Goal: Communication & Community: Answer question/provide support

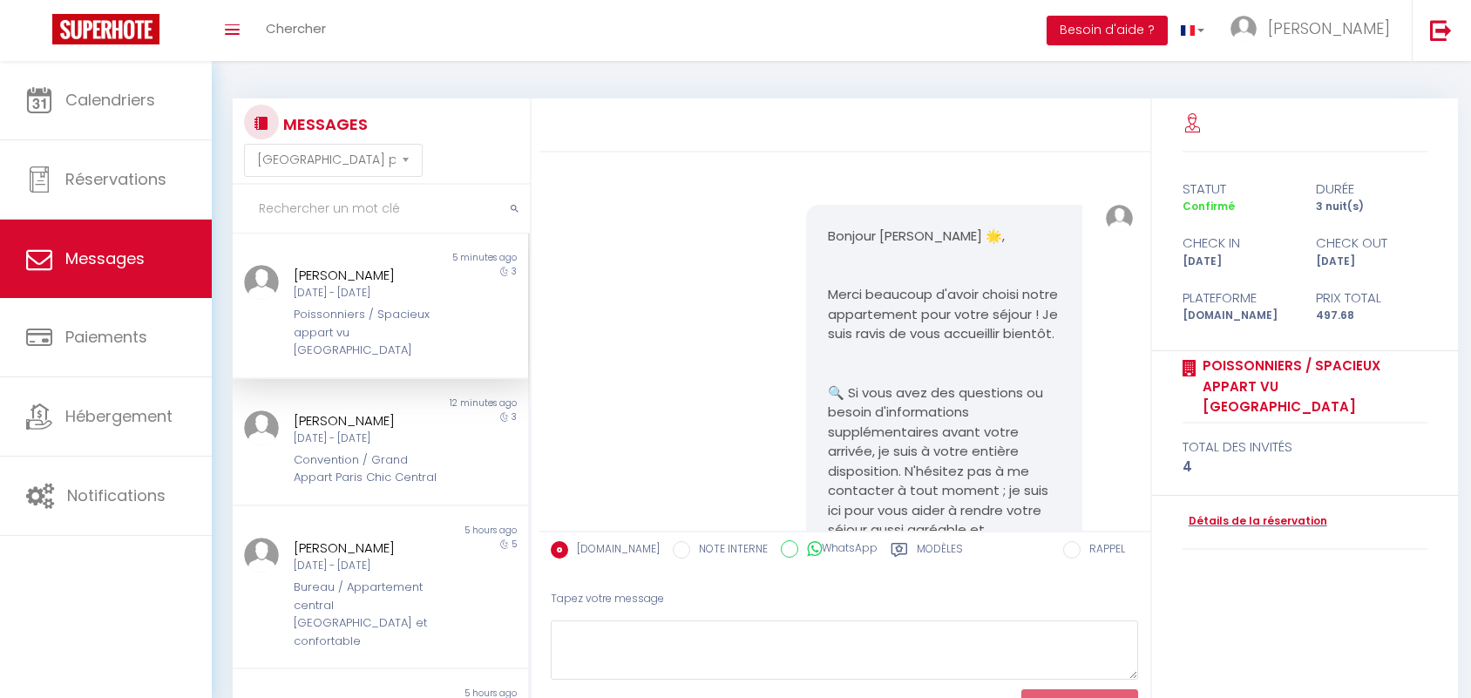
select select "message"
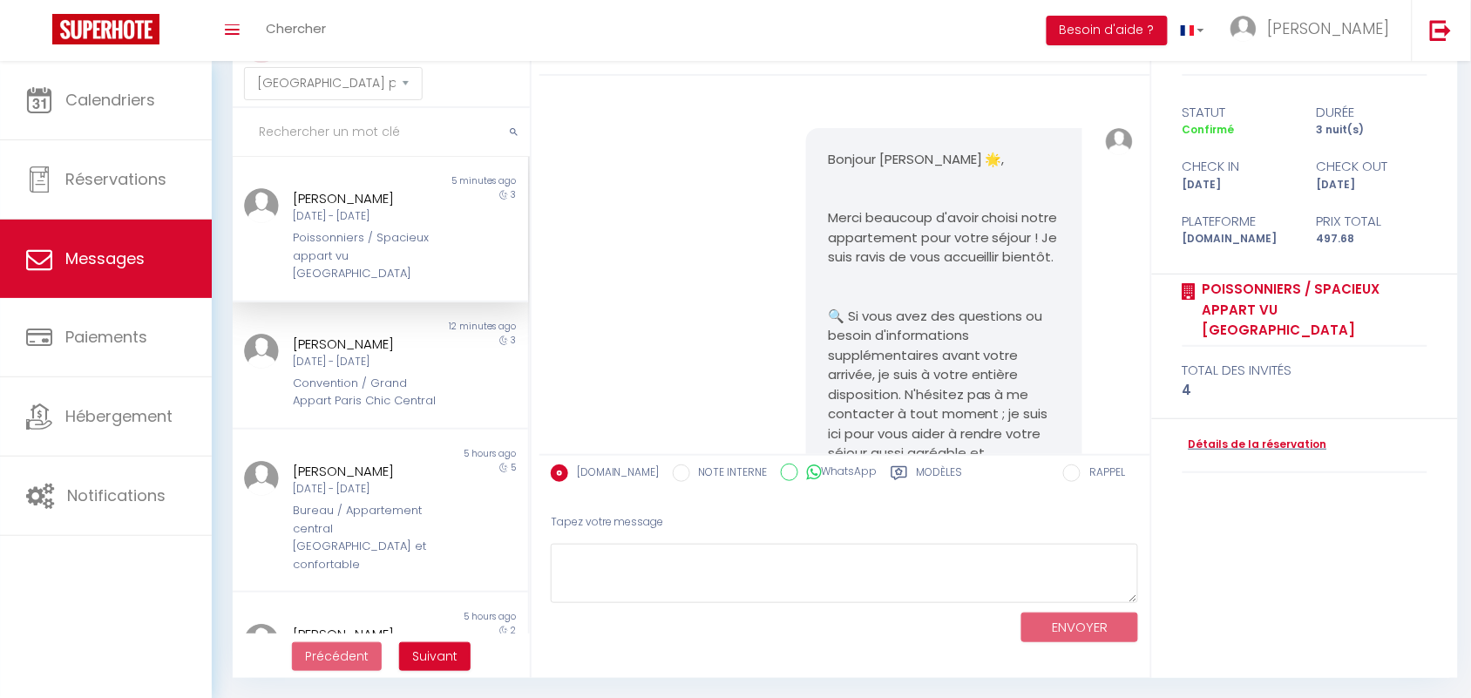
scroll to position [9080, 0]
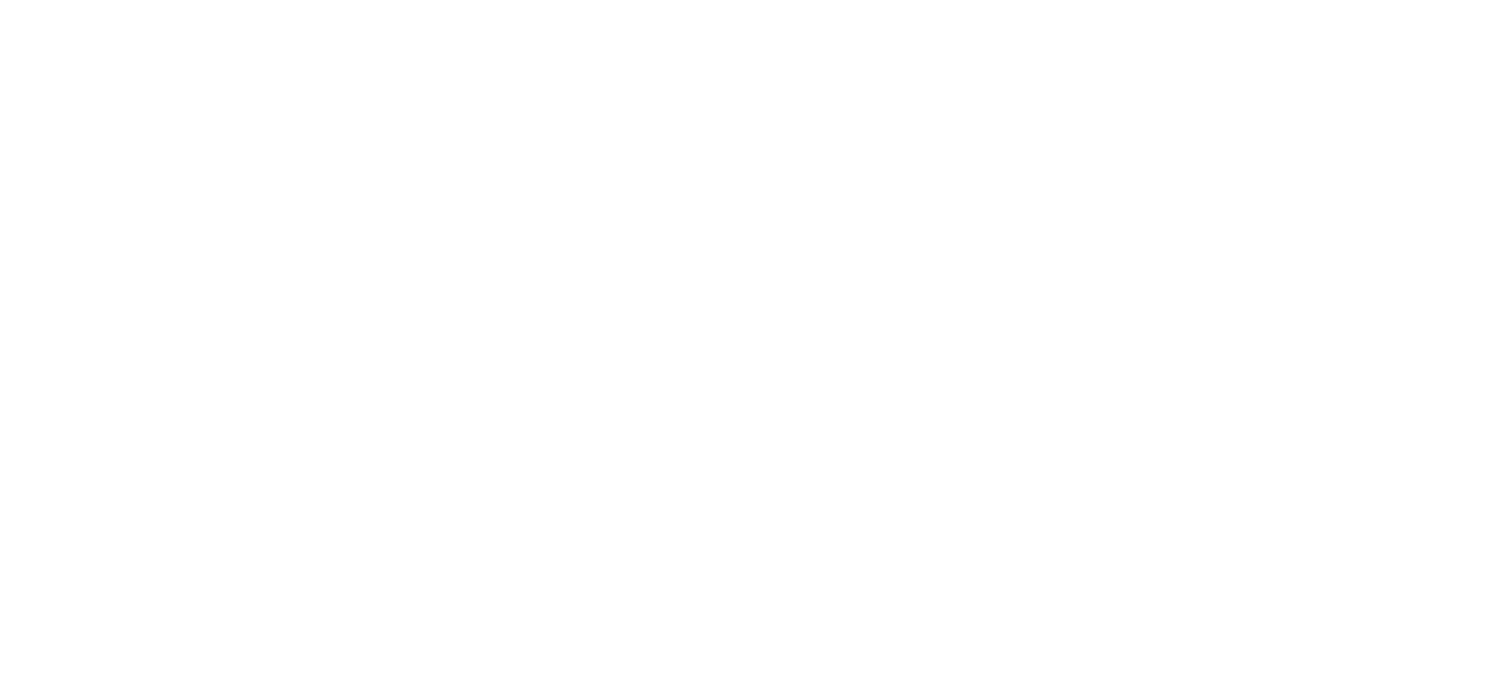
select select "message"
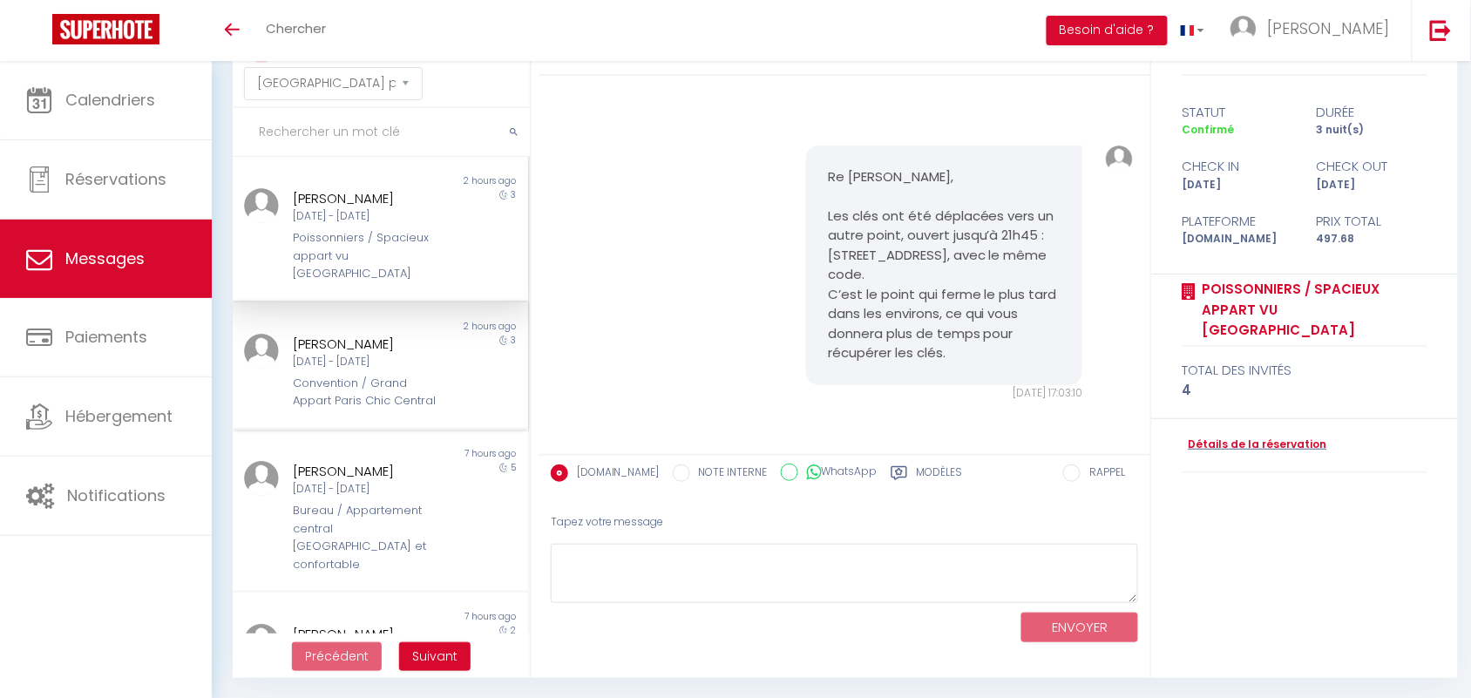
click at [346, 375] on div "Convention / Grand Appart Paris Chic Central" at bounding box center [368, 393] width 149 height 36
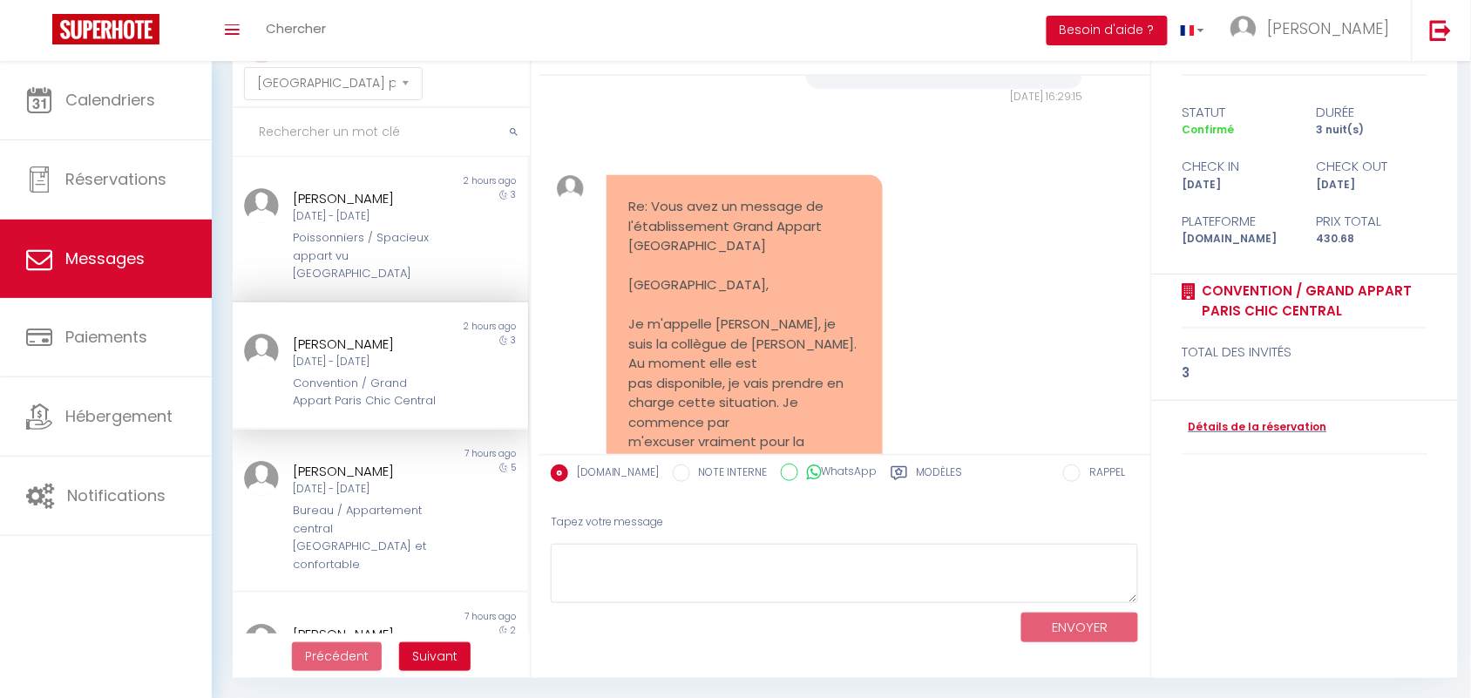
scroll to position [14937, 0]
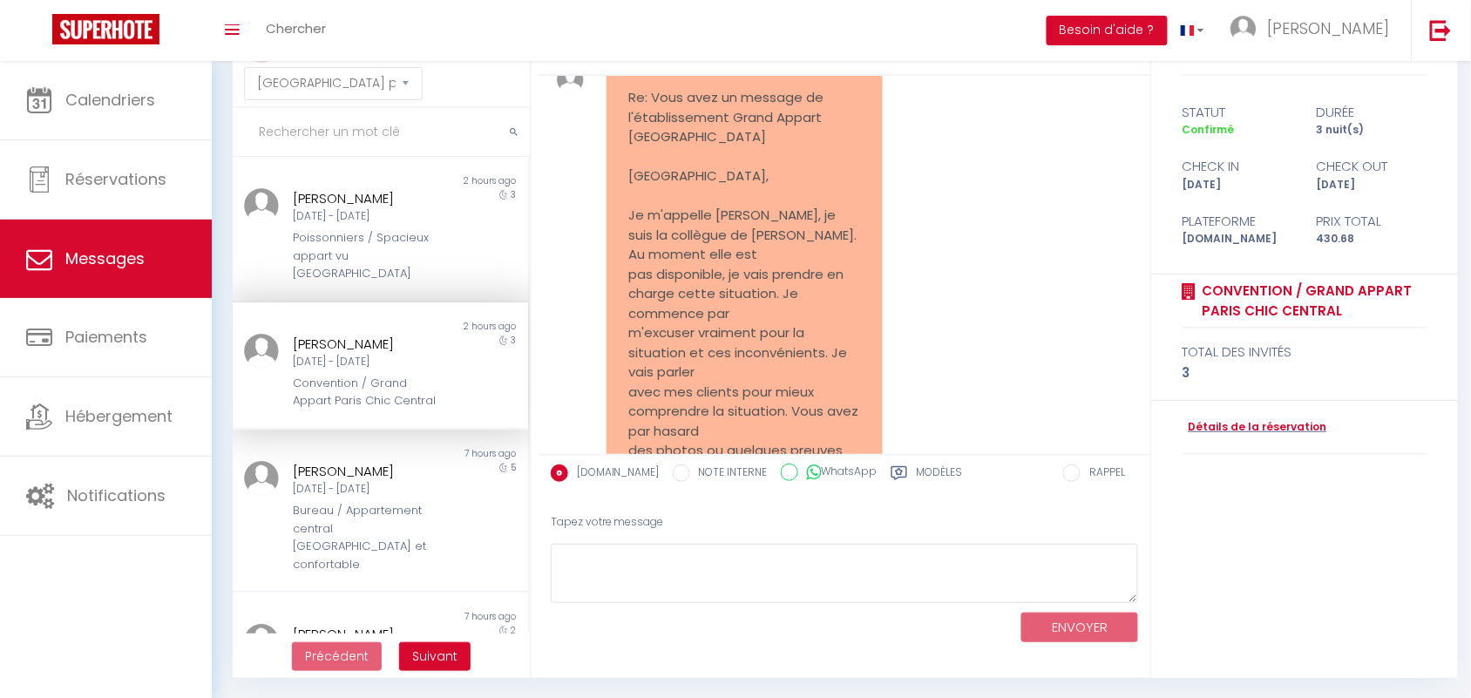
drag, startPoint x: 824, startPoint y: 184, endPoint x: 988, endPoint y: 393, distance: 265.7
click at [988, 393] on div "Bonjour Giulia Perna 🌟, Merci beaucoup d'avoir choisi notre appartement pour vo…" at bounding box center [845, 265] width 611 height 378
copy div "Bonjour Giulia, Merci pour votre message et ravi que vos clients aient passé un…"
click at [367, 268] on div "Non lu 2 hours ago Serge GODELOUP Mer 10 Sep - Sam 13 Sep Poissonniers / Spacie…" at bounding box center [380, 230] width 295 height 146
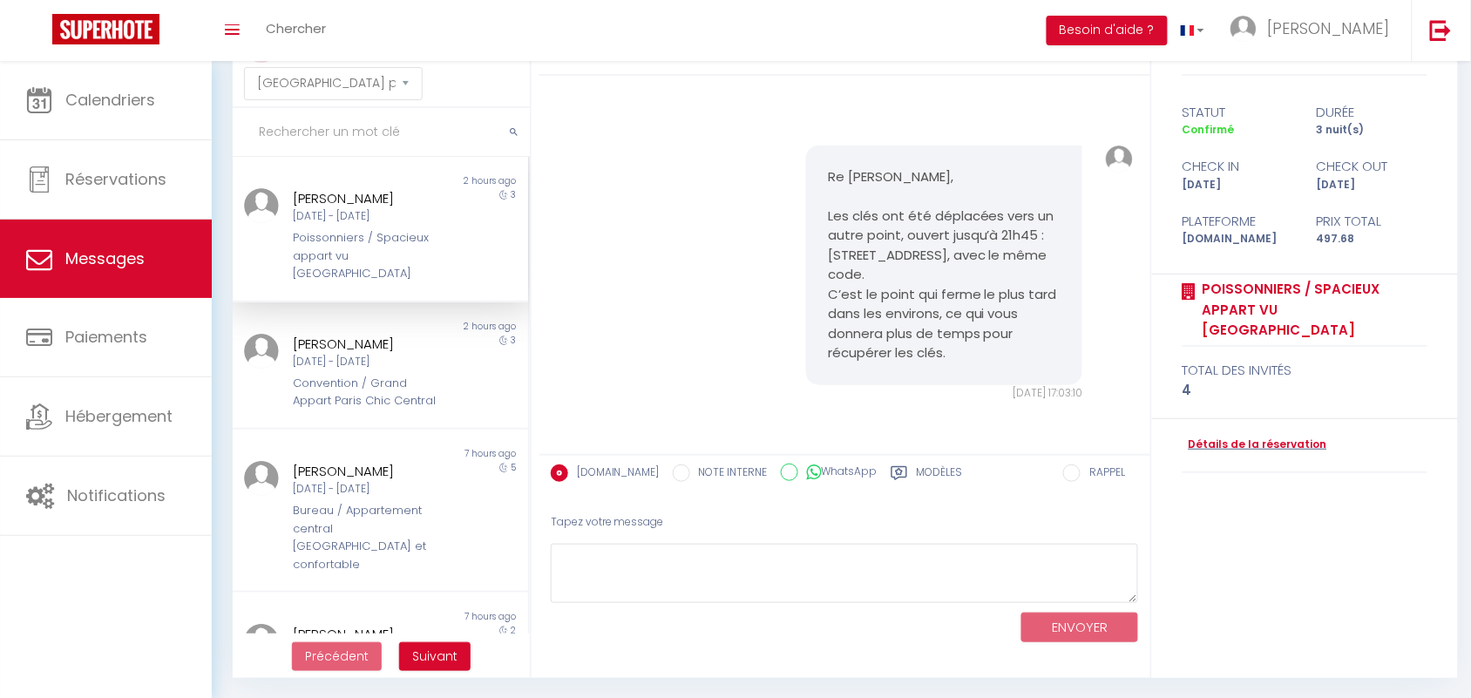
scroll to position [9080, 0]
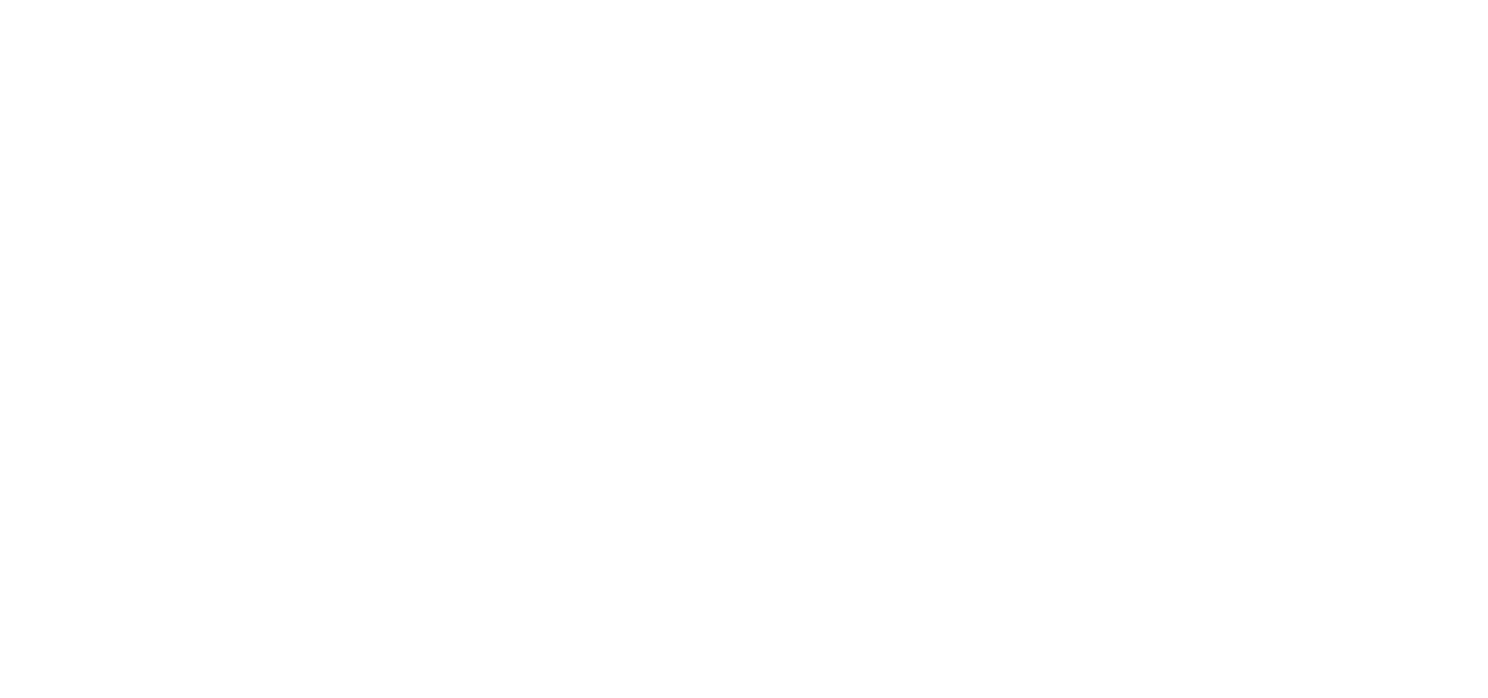
select select "message"
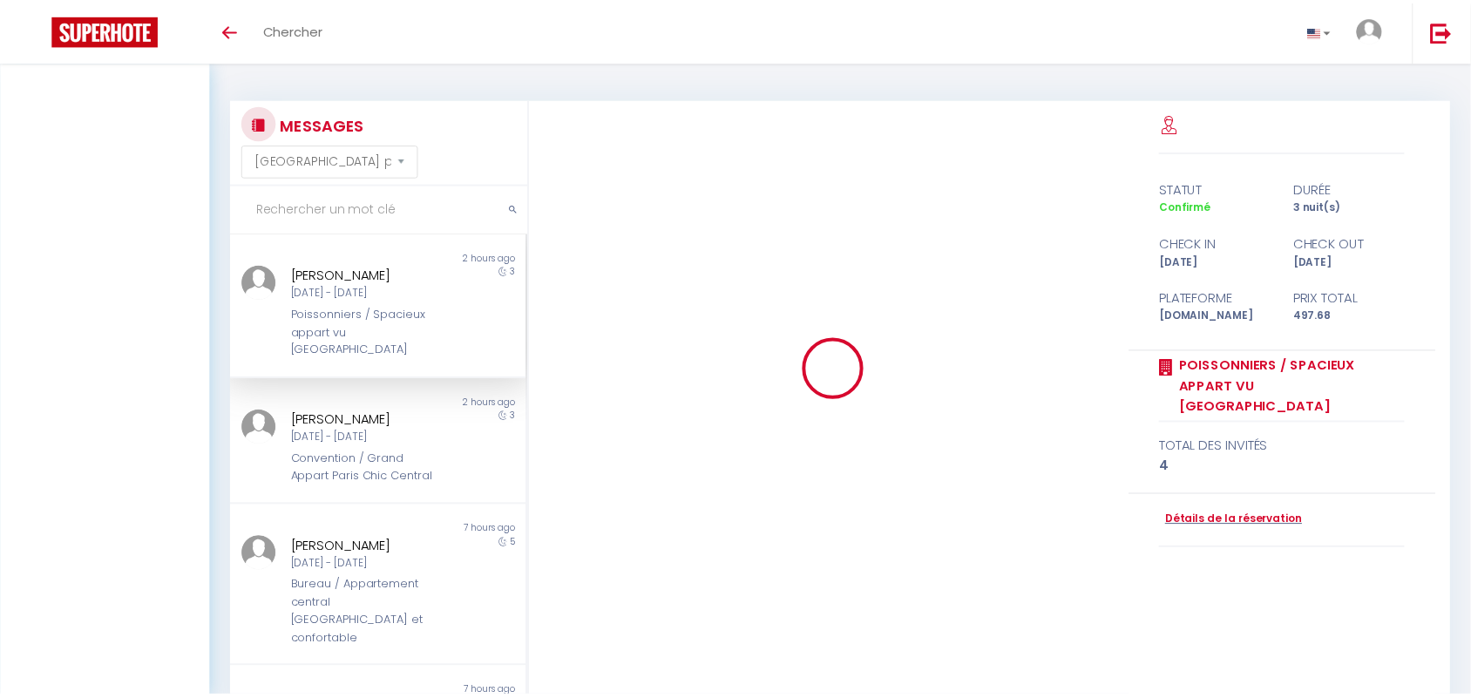
scroll to position [77, 0]
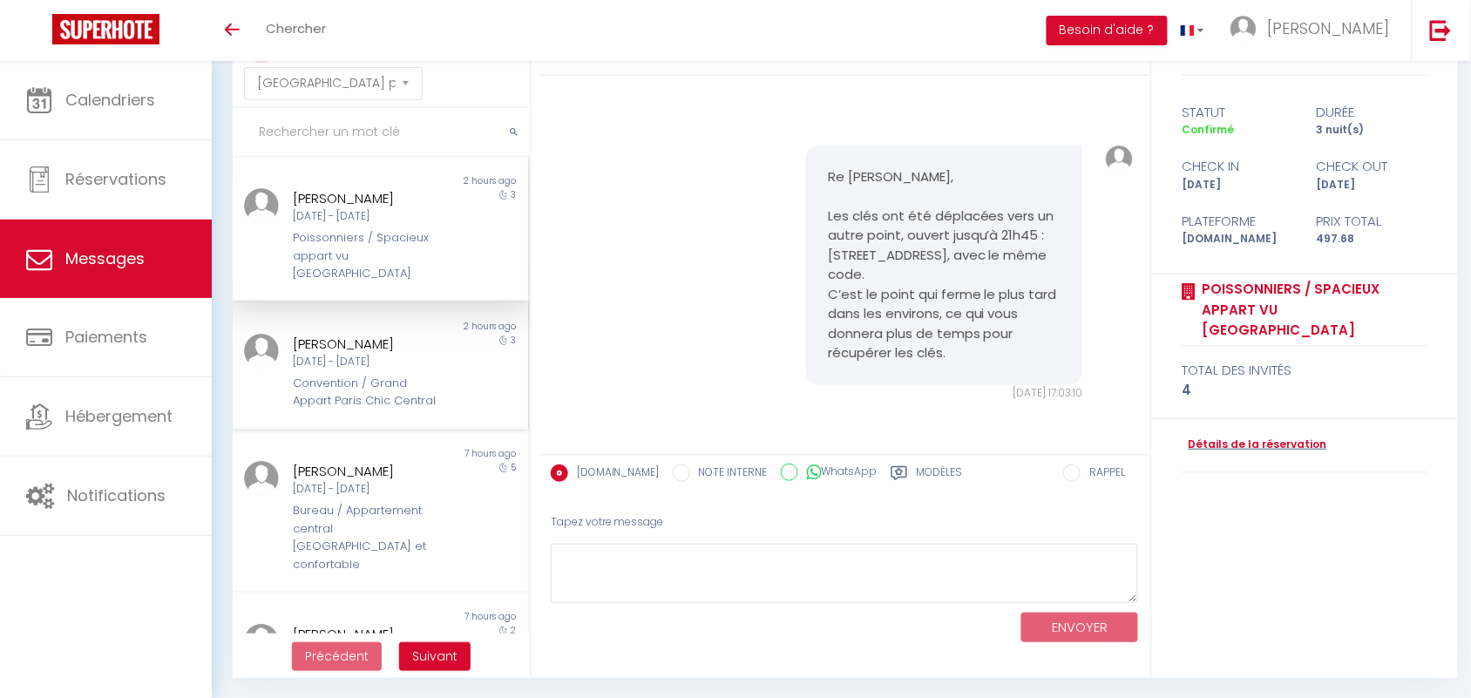
click at [338, 375] on div "Convention / Grand Appart Paris Chic Central" at bounding box center [368, 393] width 149 height 36
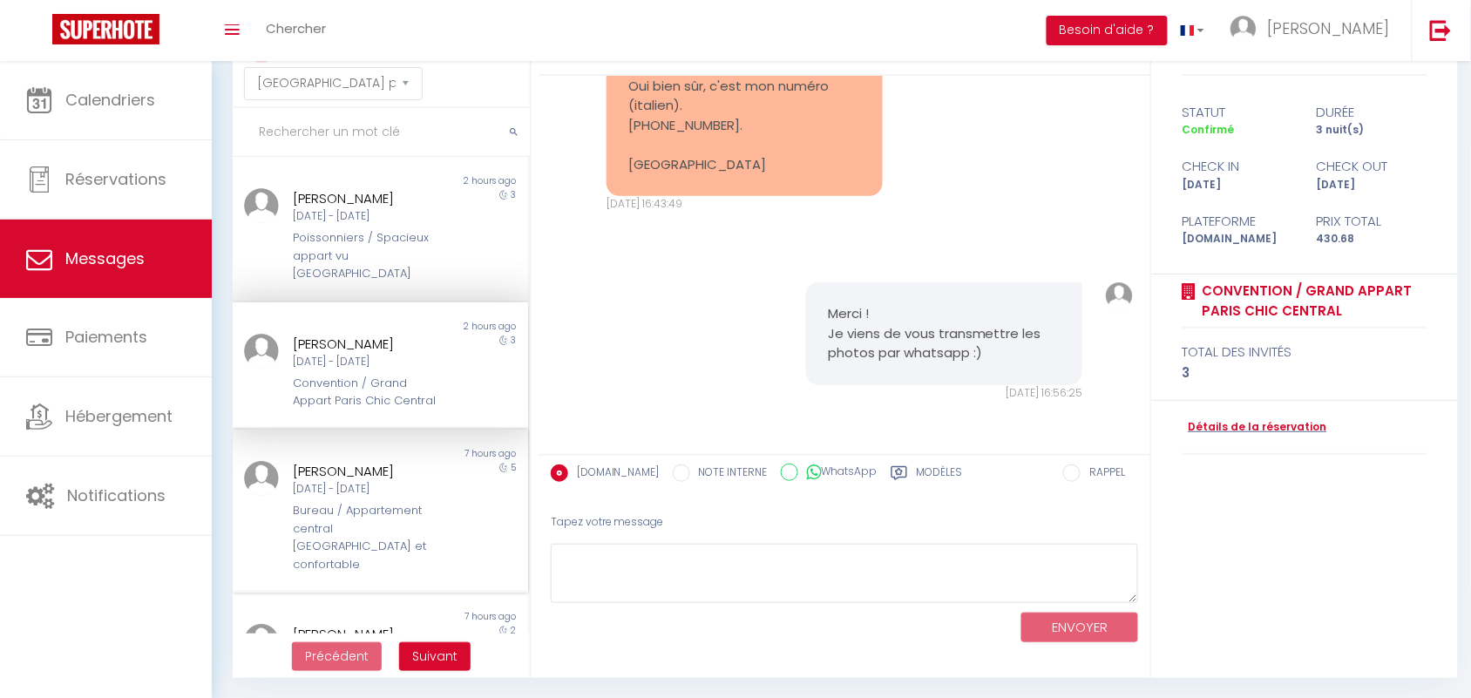
click at [338, 486] on div "Ven 05 Sep - Mer 10 Sep" at bounding box center [368, 489] width 149 height 17
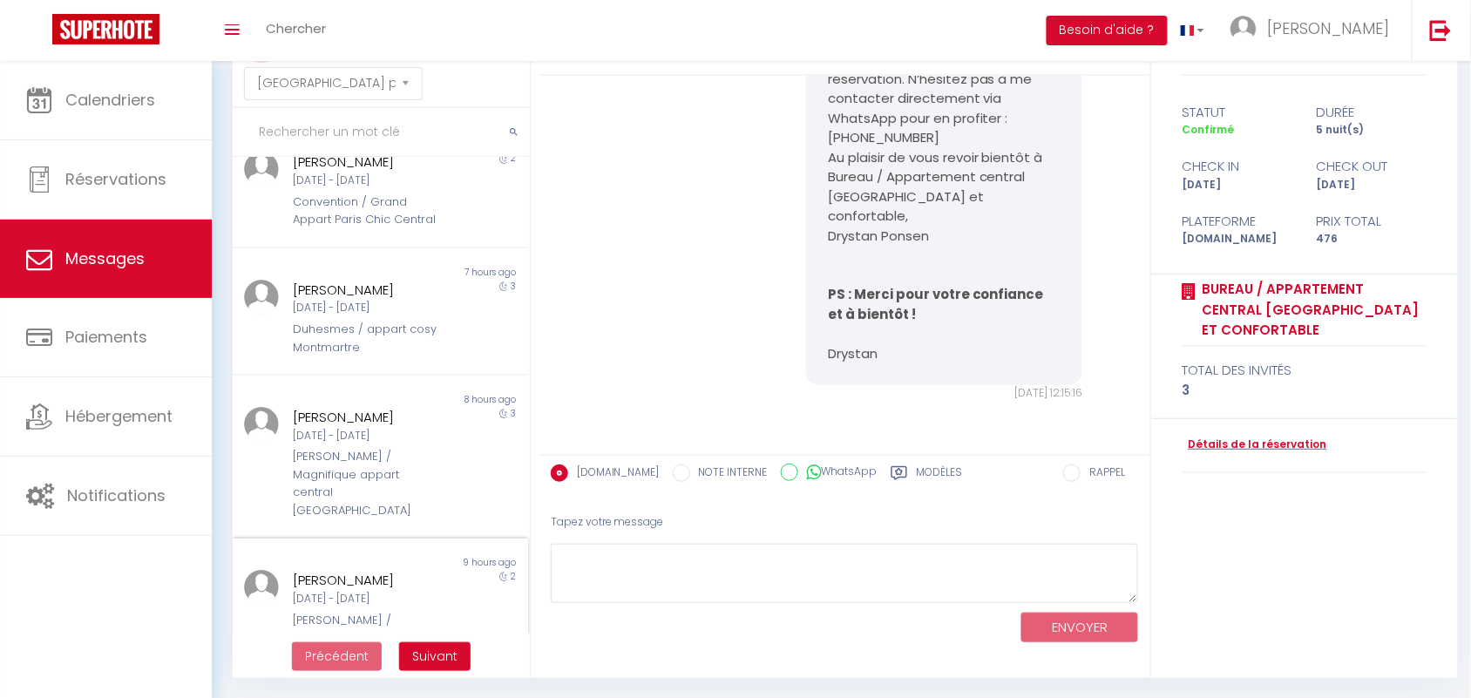
scroll to position [860, 0]
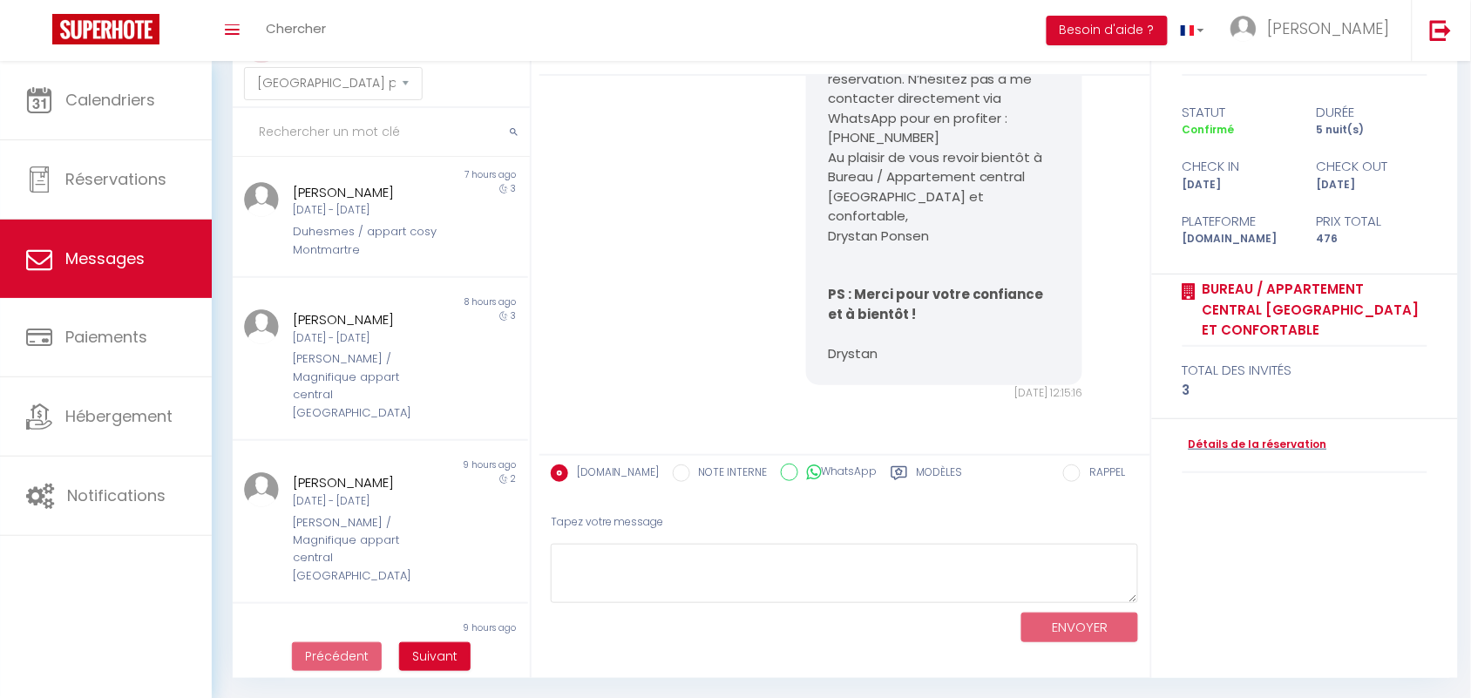
click at [280, 101] on div "MESSAGES Trier par date de réservation Trier par date de message" at bounding box center [381, 65] width 297 height 86
click at [276, 140] on input "text" at bounding box center [381, 132] width 297 height 49
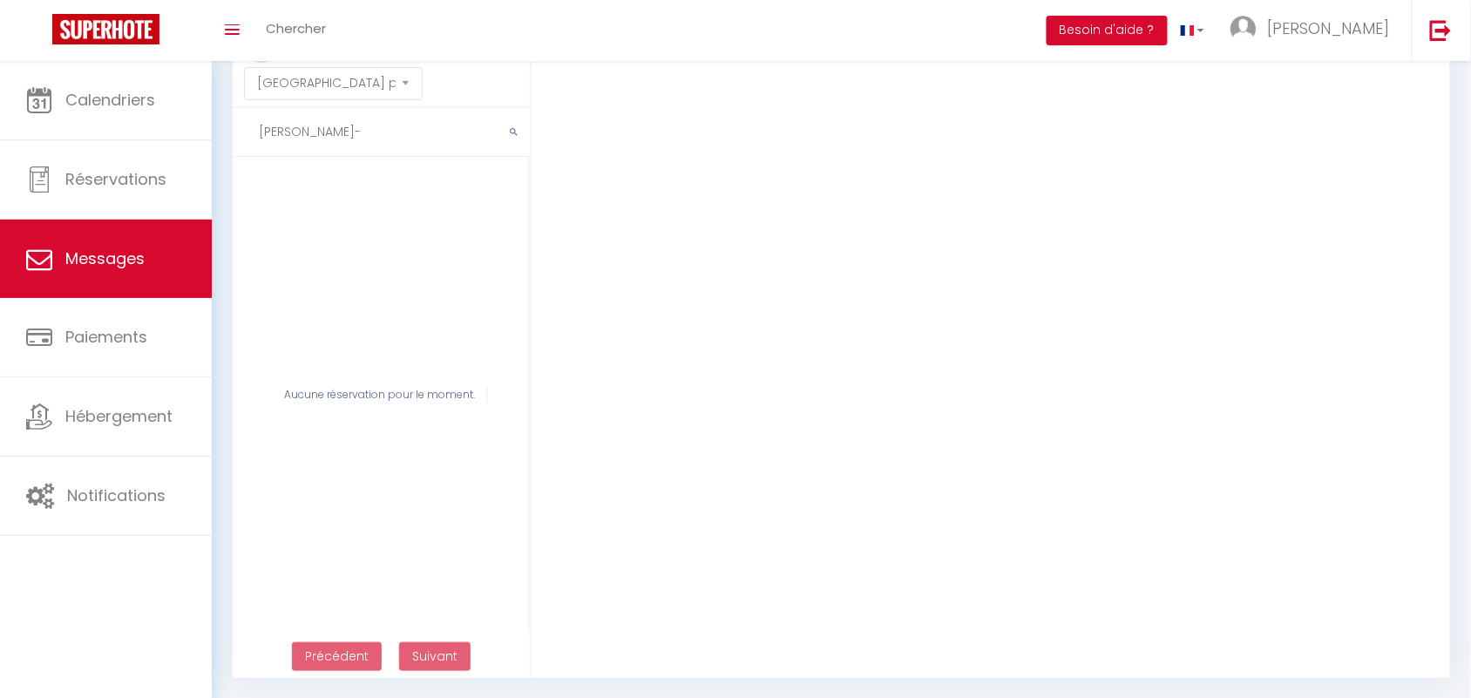
scroll to position [5148, 0]
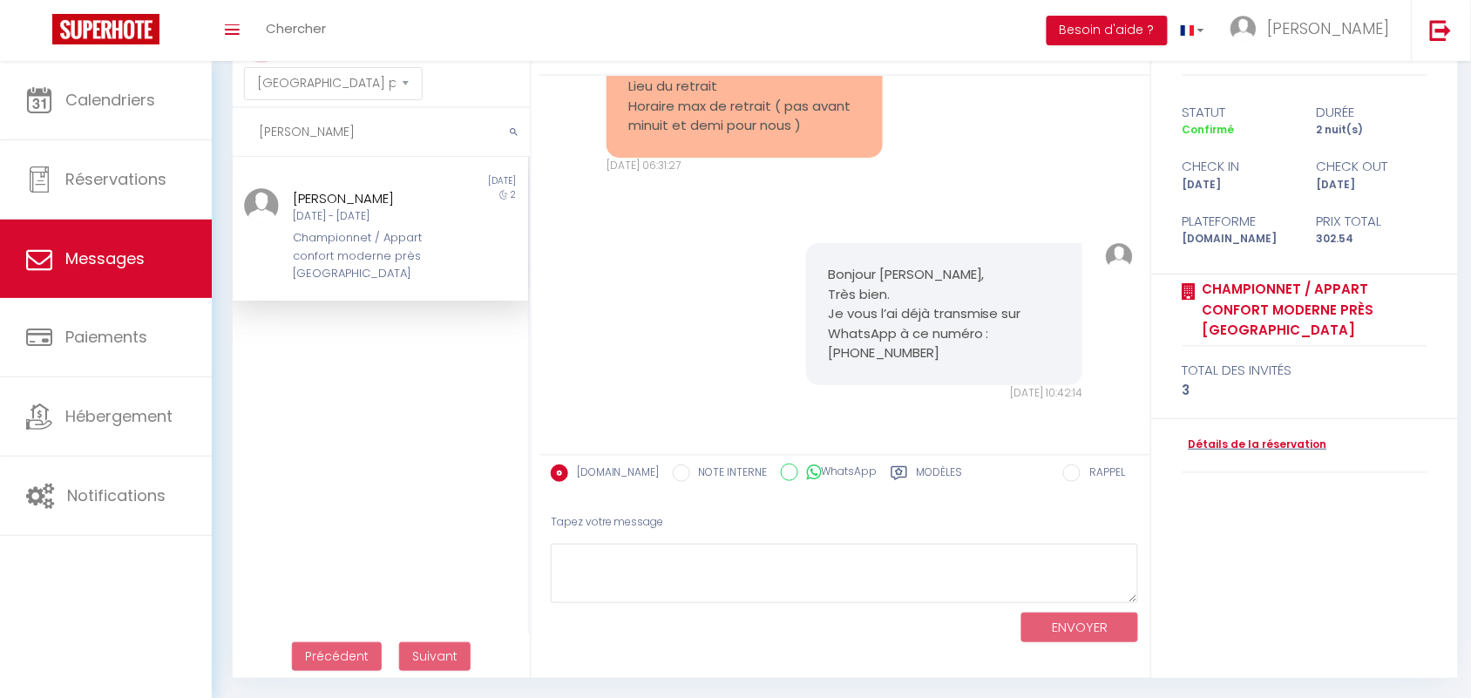
type input "anne-lau"
drag, startPoint x: 336, startPoint y: 216, endPoint x: 386, endPoint y: 279, distance: 80.0
click at [336, 218] on div "[DATE] - [DATE]" at bounding box center [368, 216] width 149 height 17
click at [680, 575] on textarea at bounding box center [845, 574] width 588 height 60
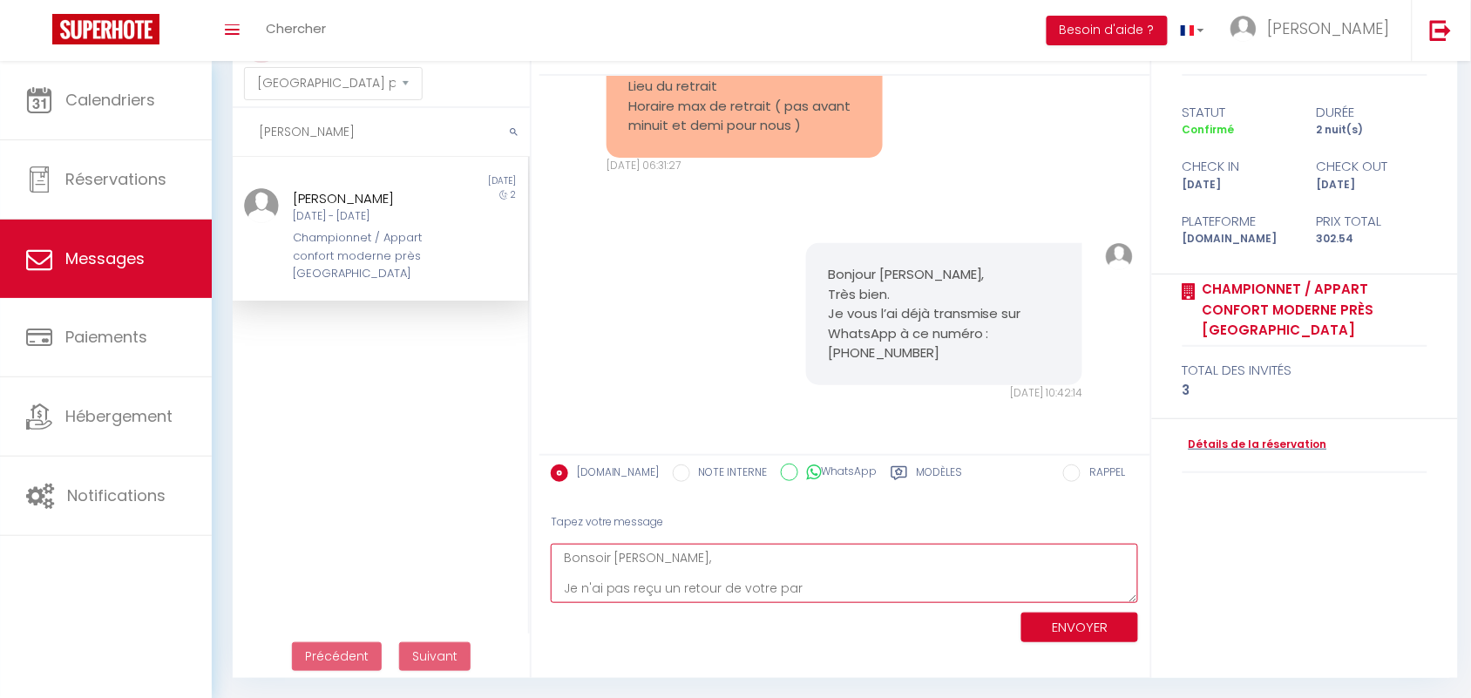
type textarea "Bonsoir Anne-Laure, Je n'ai pas reçu un retour de votre part"
drag, startPoint x: 829, startPoint y: 591, endPoint x: 468, endPoint y: 552, distance: 363.0
click at [468, 552] on div "MESSAGES Trier par date de réservation Trier par date de message anne-lau Non l…" at bounding box center [841, 350] width 1240 height 657
paste textarea "Bonsoir Anne-Laure, Je n’ai pas encore reçu de retour de votre part. Souhaitez-…"
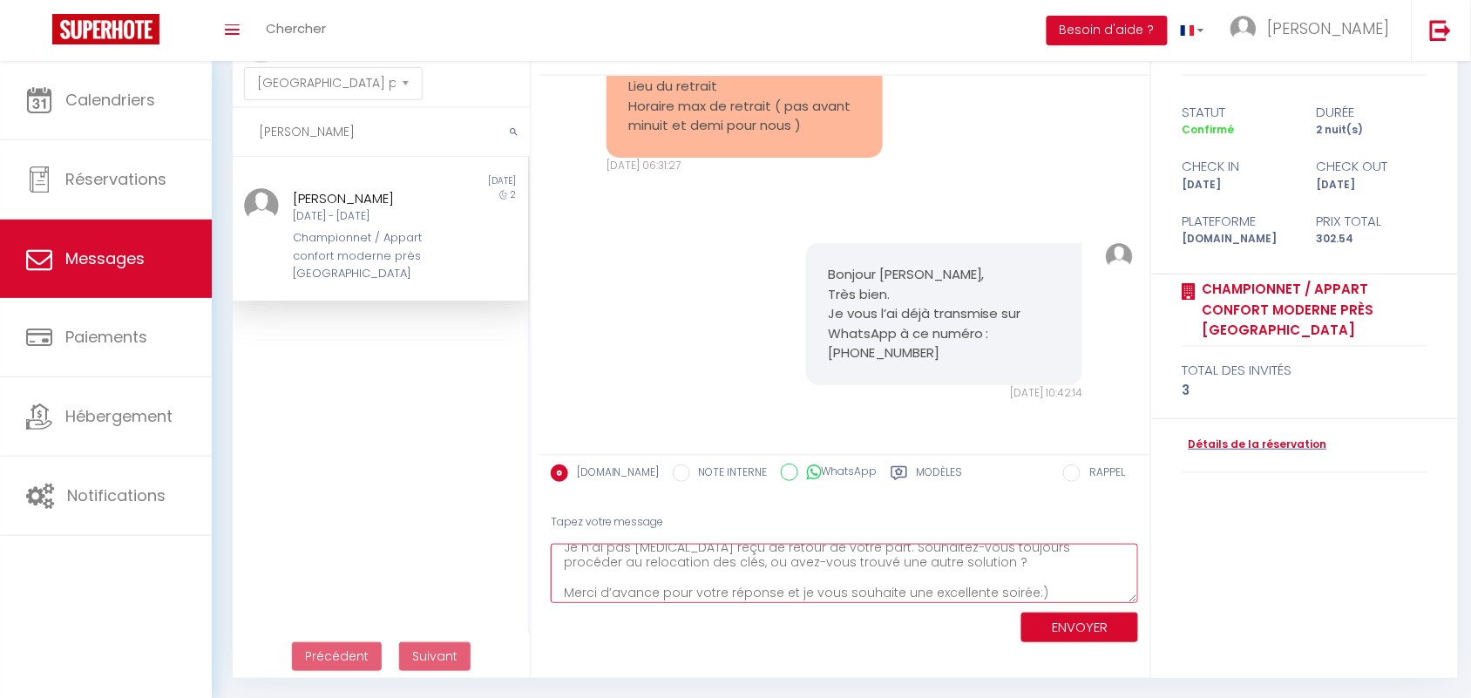
click at [1021, 590] on textarea "Bonsoir Anne-Laure, Je n’ai pas encore reçu de retour de votre part. Souhaitez-…" at bounding box center [845, 574] width 588 height 60
type textarea "Bonsoir [PERSON_NAME], Je n’ai pas encore reçu de retour de votre part. Souhait…"
click at [1073, 613] on button "ENVOYER" at bounding box center [1080, 628] width 117 height 31
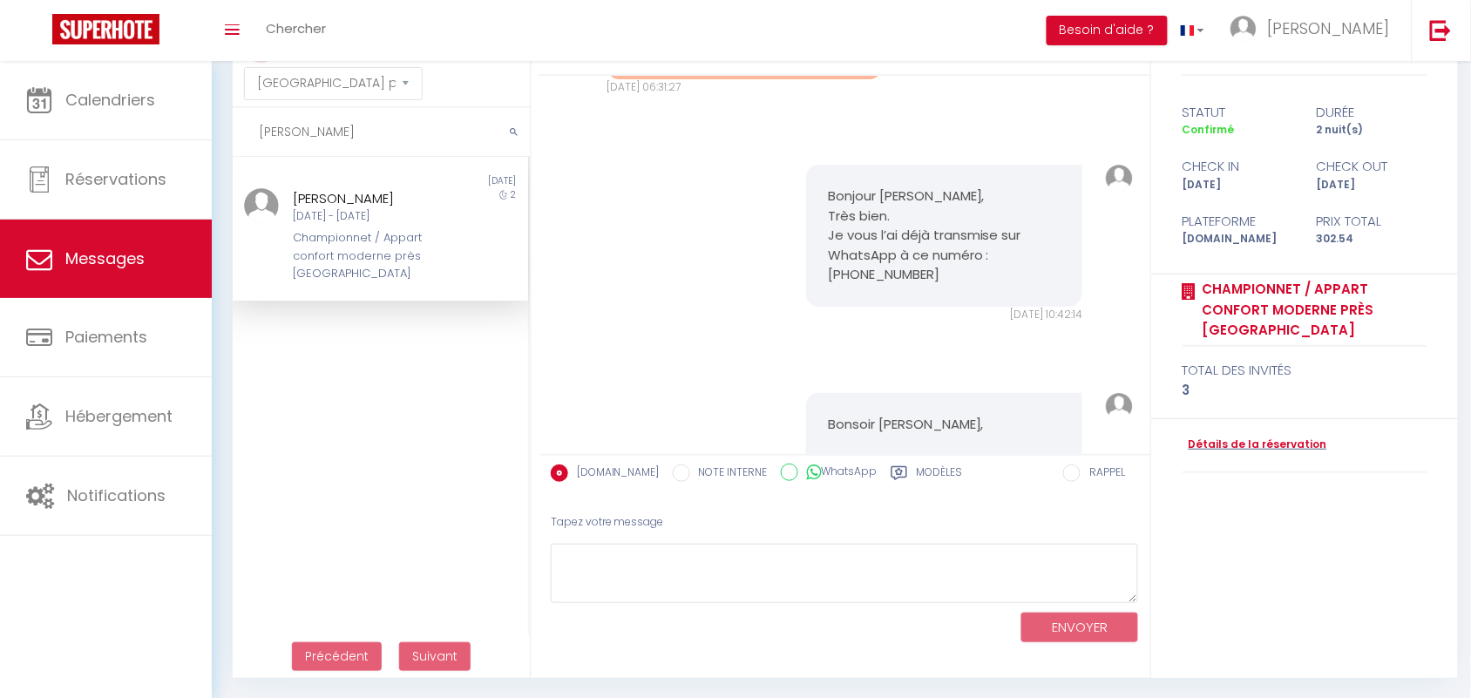
scroll to position [5493, 0]
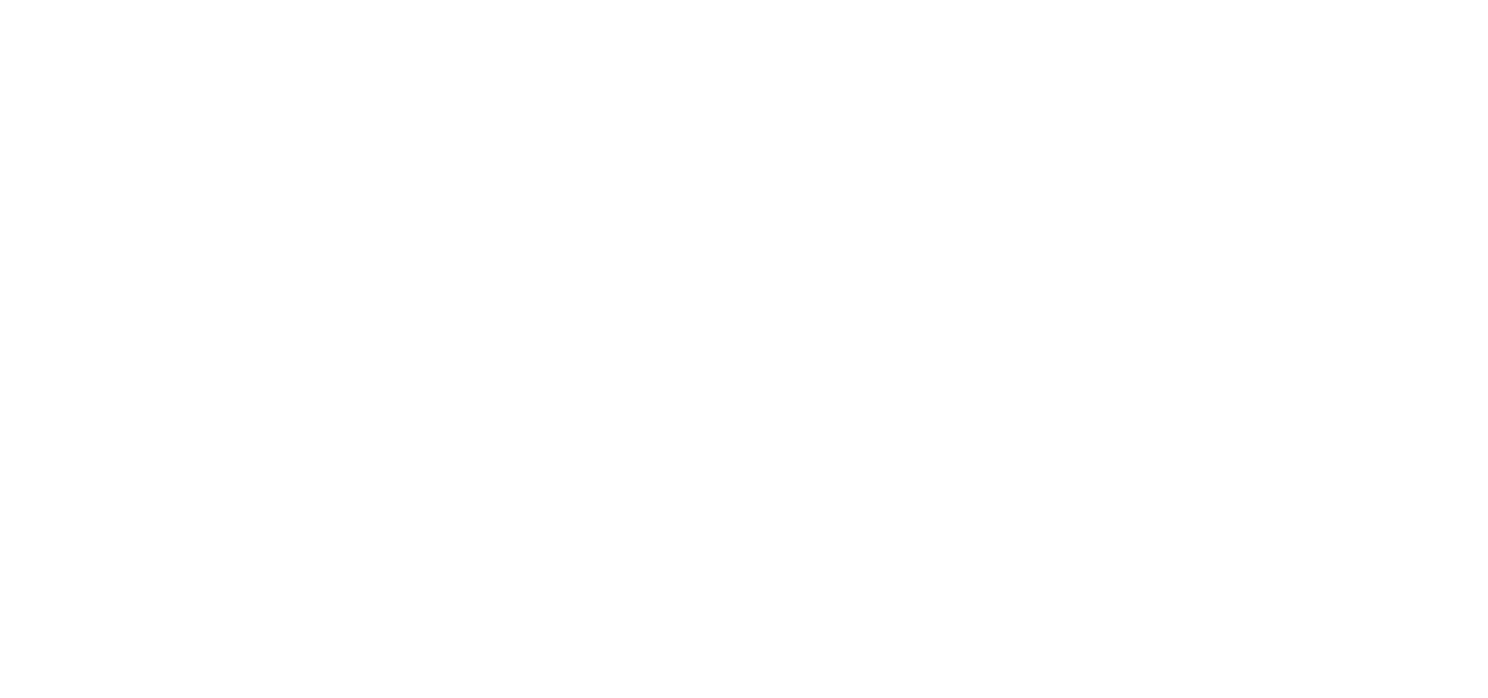
select select "message"
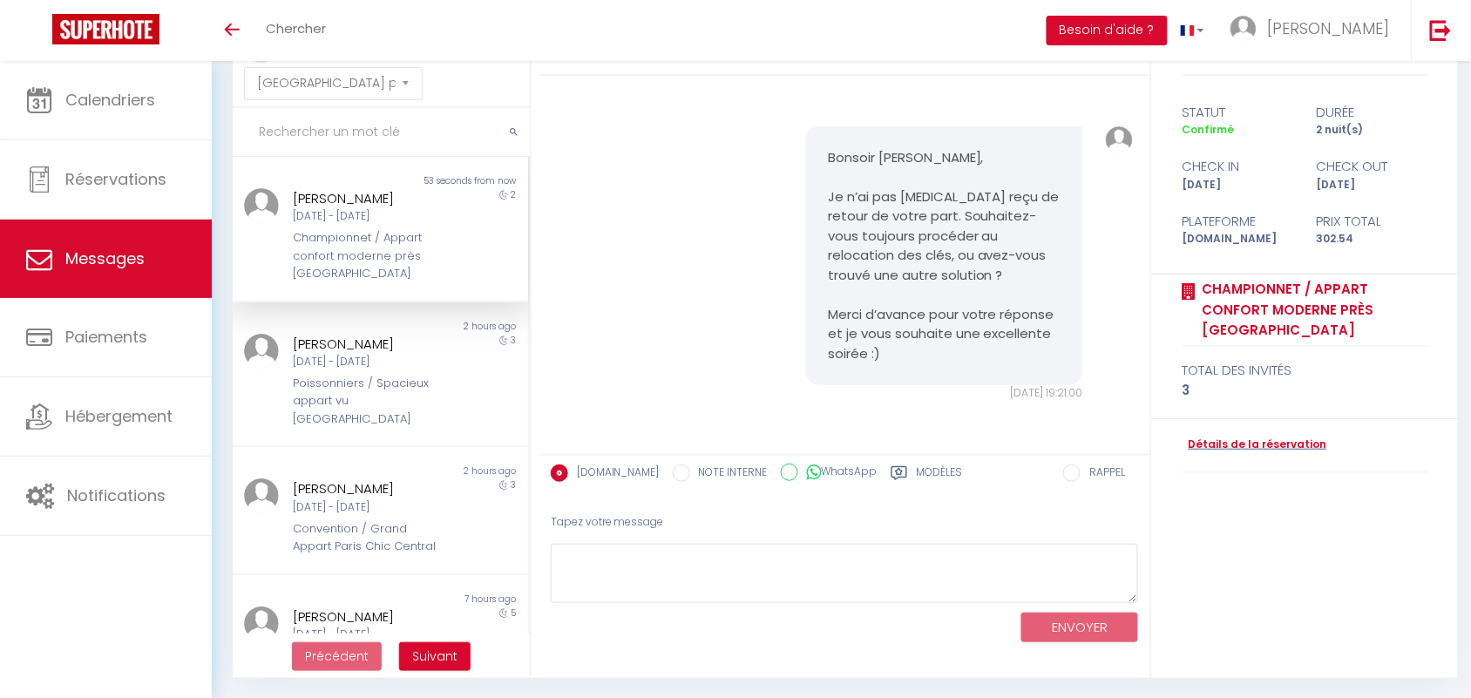
click at [282, 128] on input "text" at bounding box center [381, 132] width 297 height 49
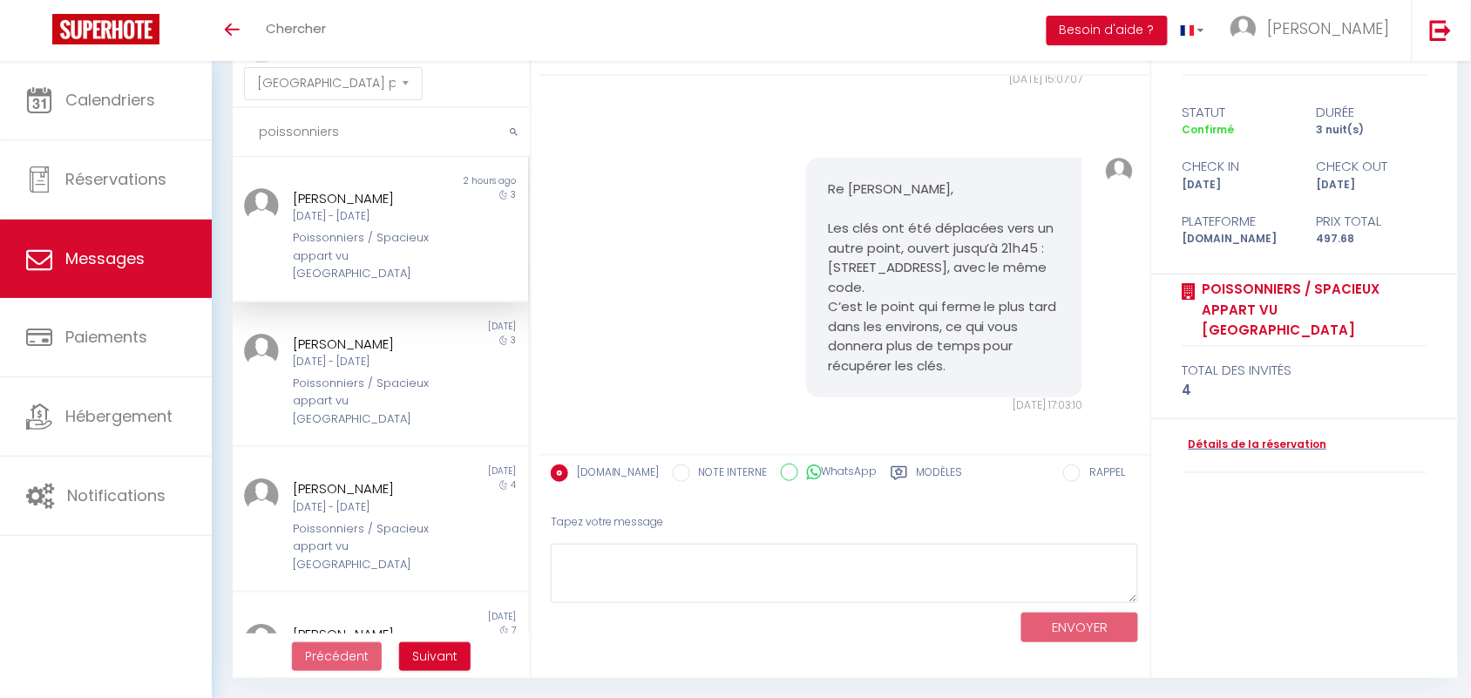
scroll to position [9080, 0]
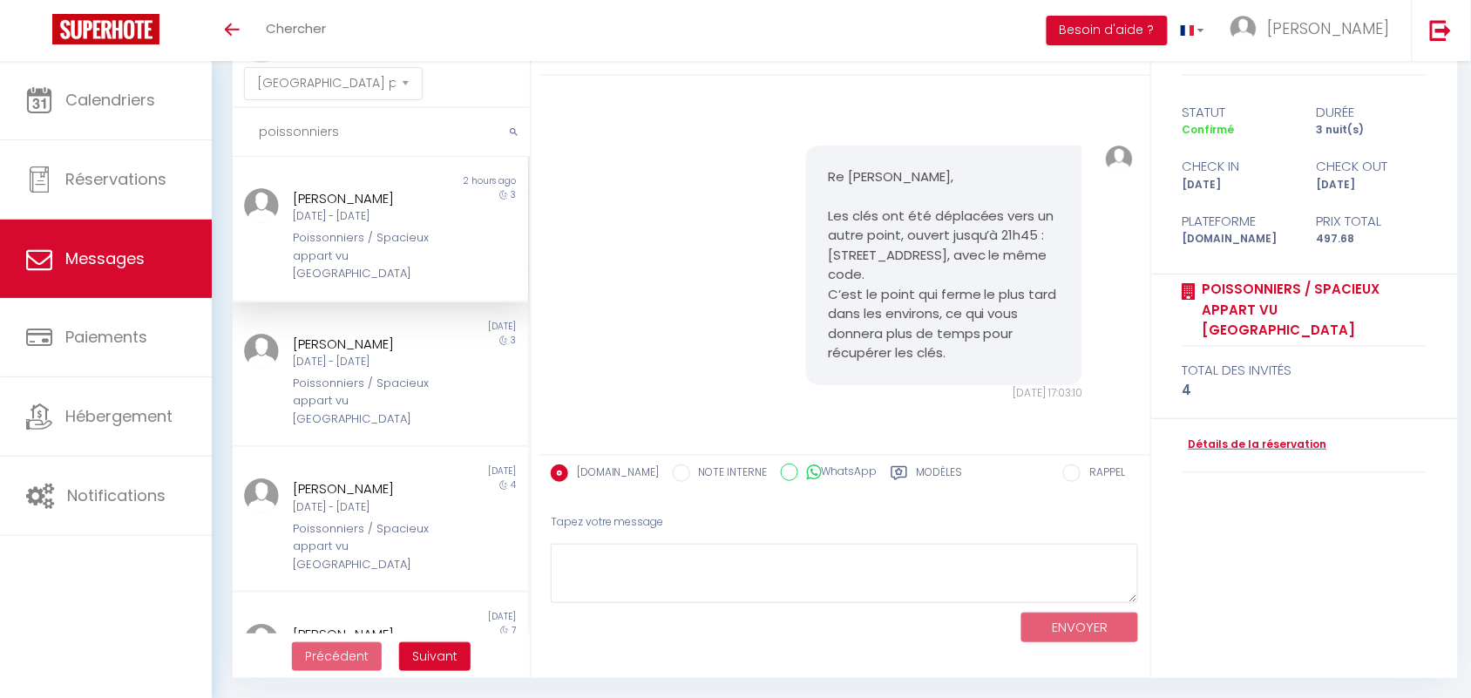
type input "poissonniers"
click at [350, 247] on div "Poissonniers / Spacieux appart vu [GEOGRAPHIC_DATA]" at bounding box center [368, 255] width 149 height 53
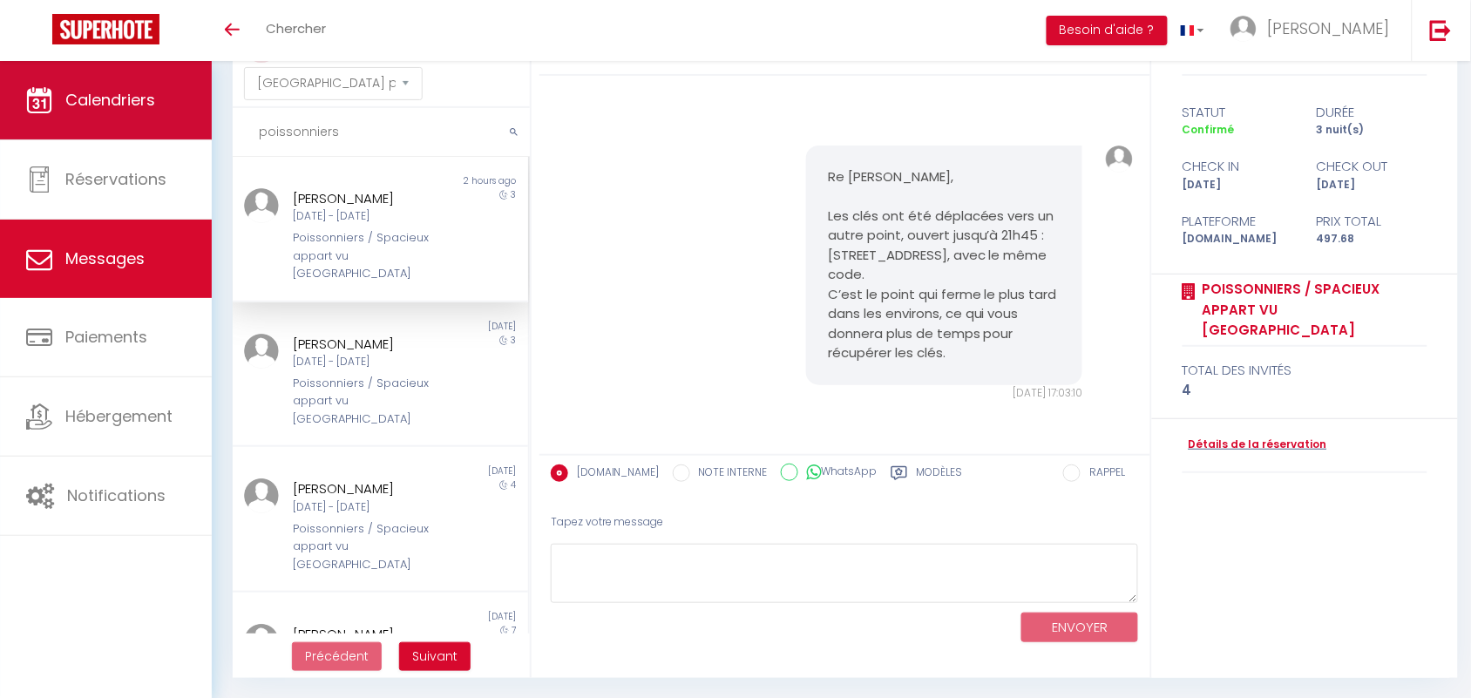
drag, startPoint x: 362, startPoint y: 125, endPoint x: 146, endPoint y: 125, distance: 216.2
click at [146, 125] on div "🟢 Des questions ou besoin d'assistance pour la migration AirBnB? Connectez-vous…" at bounding box center [735, 341] width 1471 height 715
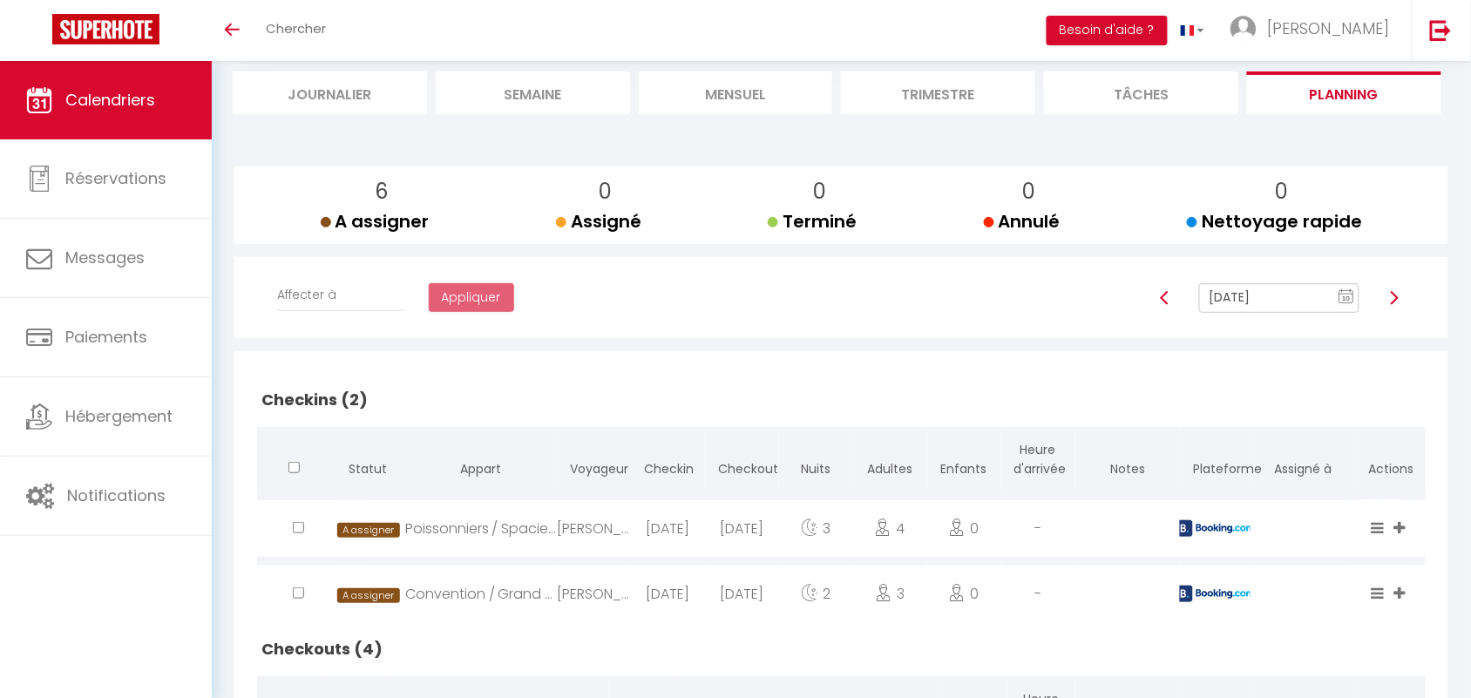
scroll to position [109, 0]
click at [1344, 294] on rect at bounding box center [1348, 298] width 14 height 12
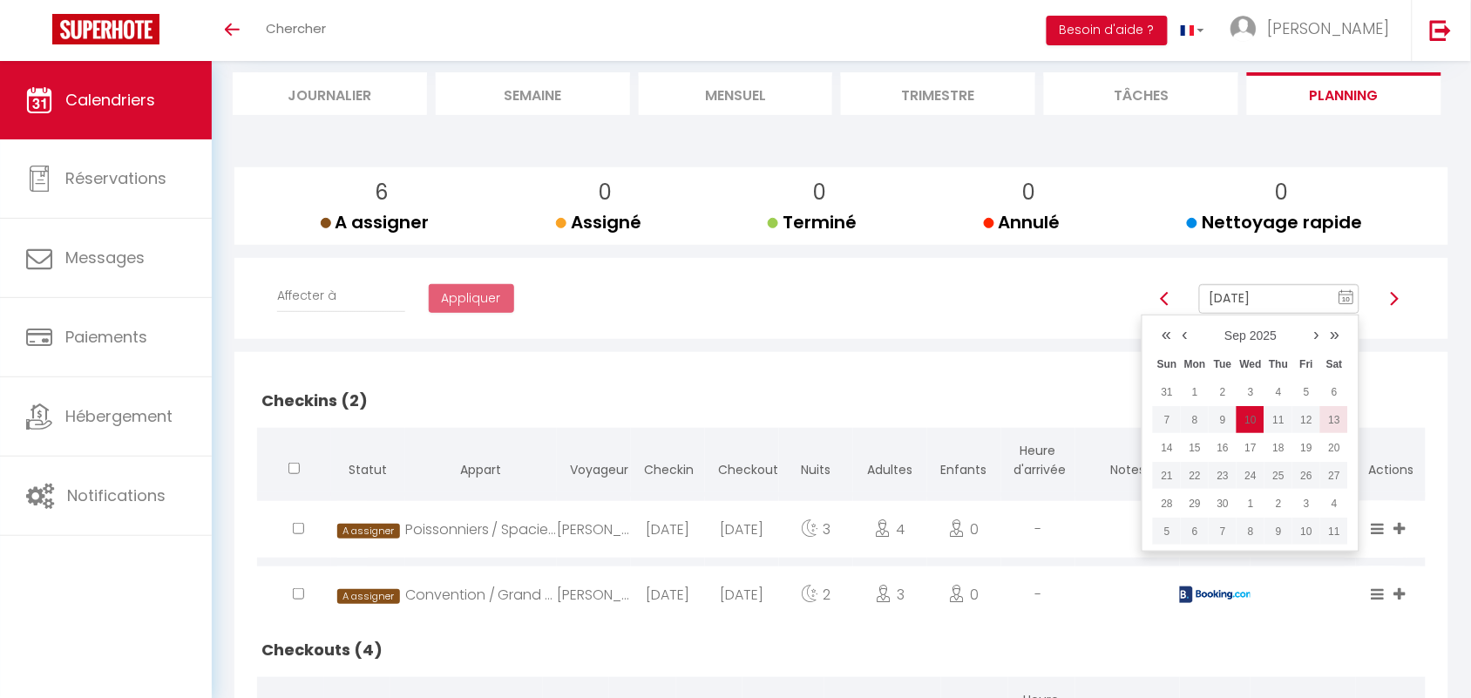
click at [1348, 416] on td "13" at bounding box center [1335, 420] width 28 height 28
type input "[DATE]"
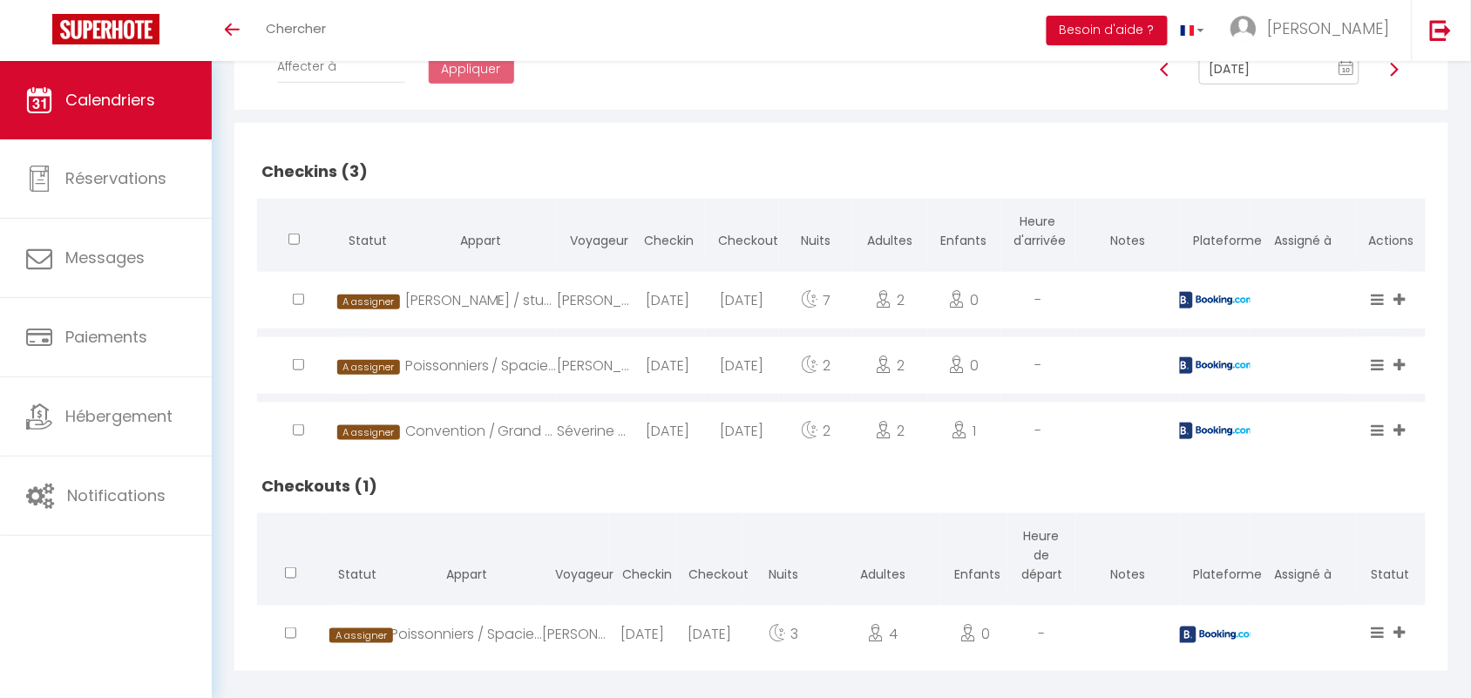
scroll to position [357, 0]
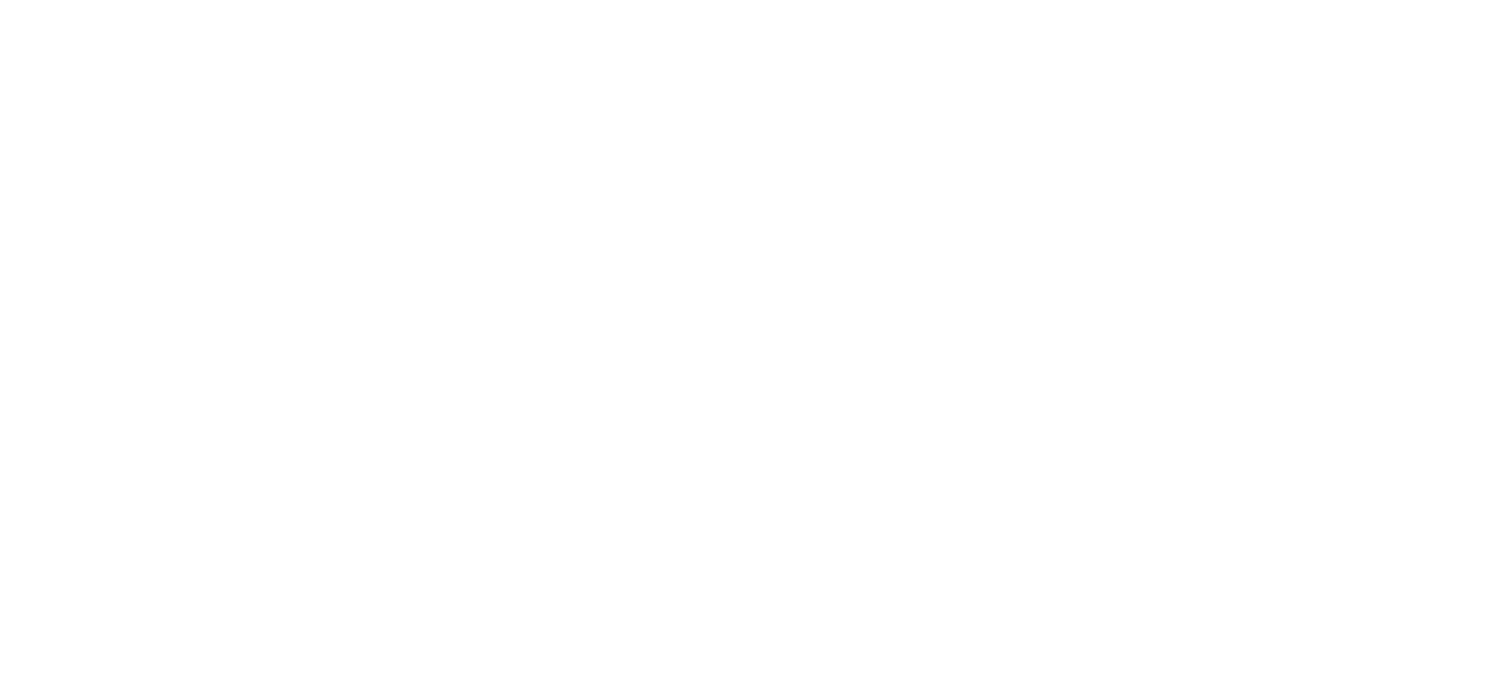
select select "message"
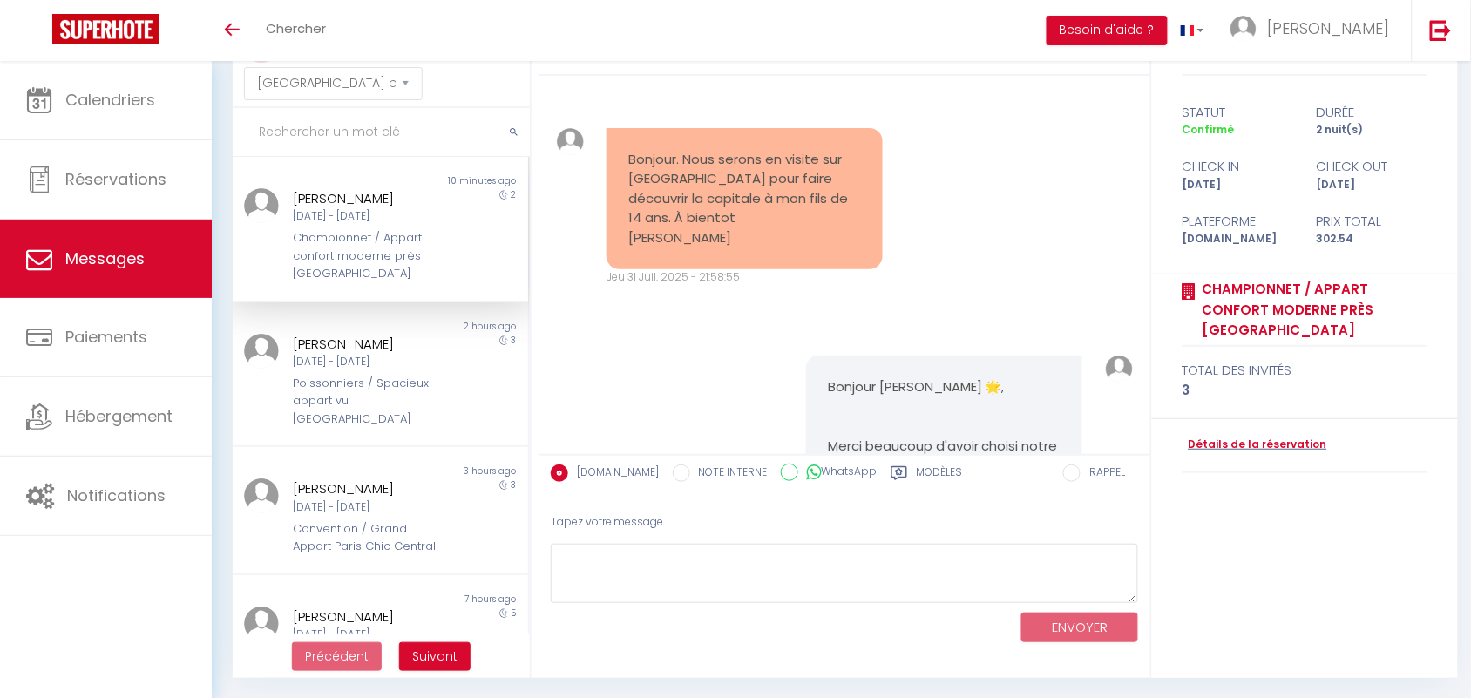
scroll to position [5493, 0]
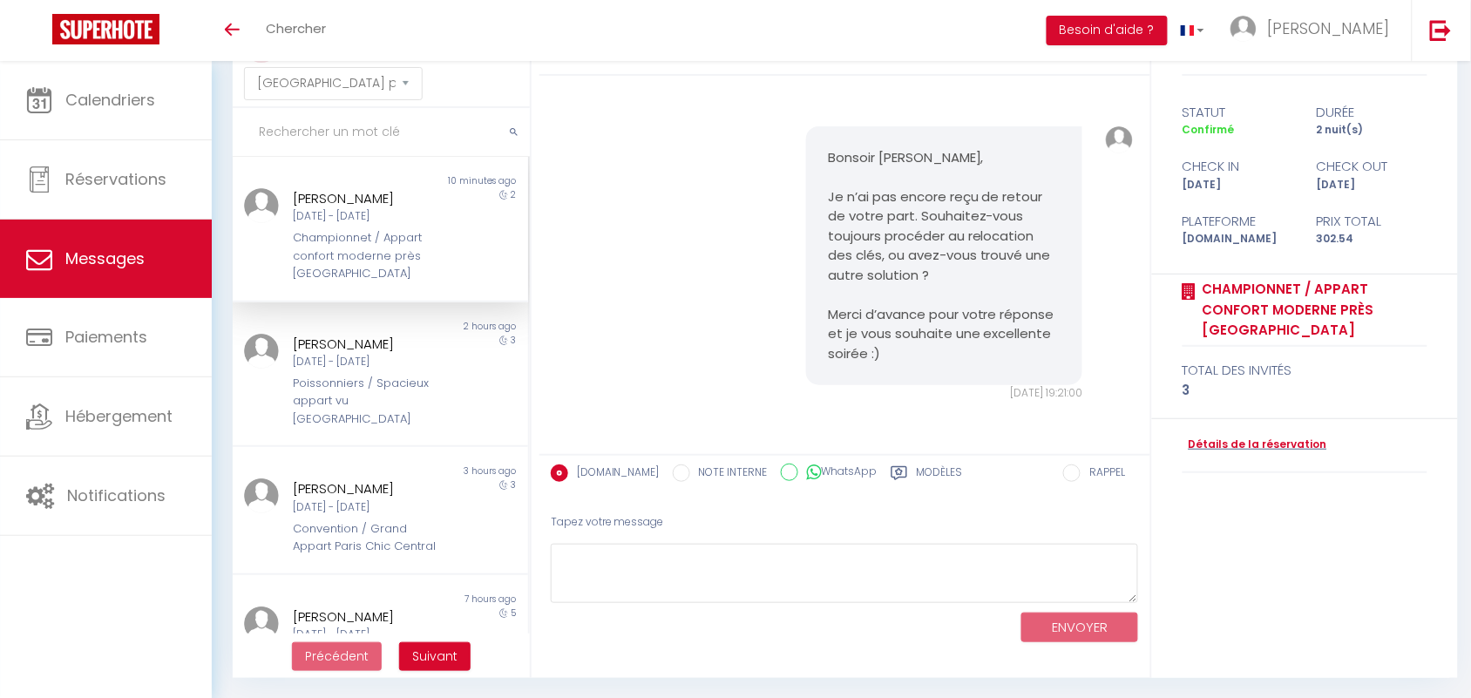
click at [702, 174] on div "Bonsoir Anne-Laure, Je n’ai pas encore reçu de retour de votre part. Souhaitez-…" at bounding box center [845, 264] width 599 height 345
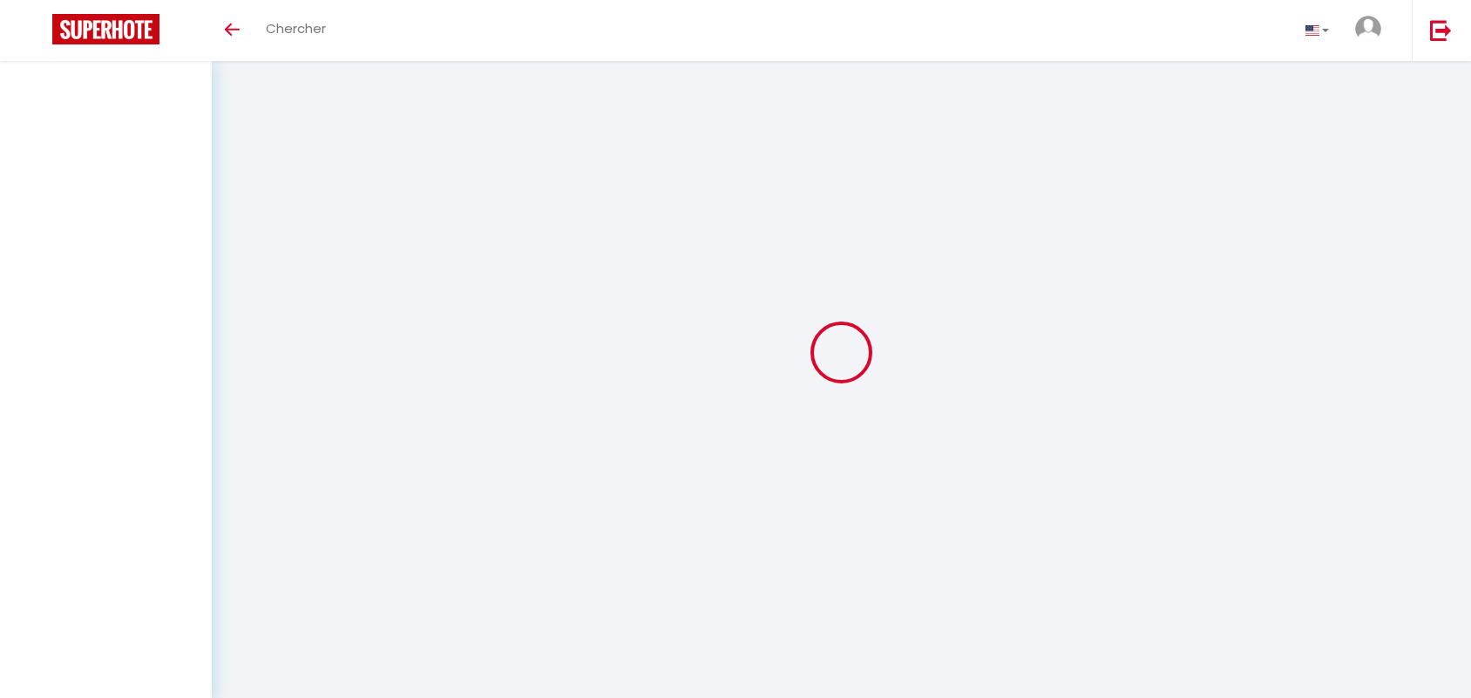
select select "message"
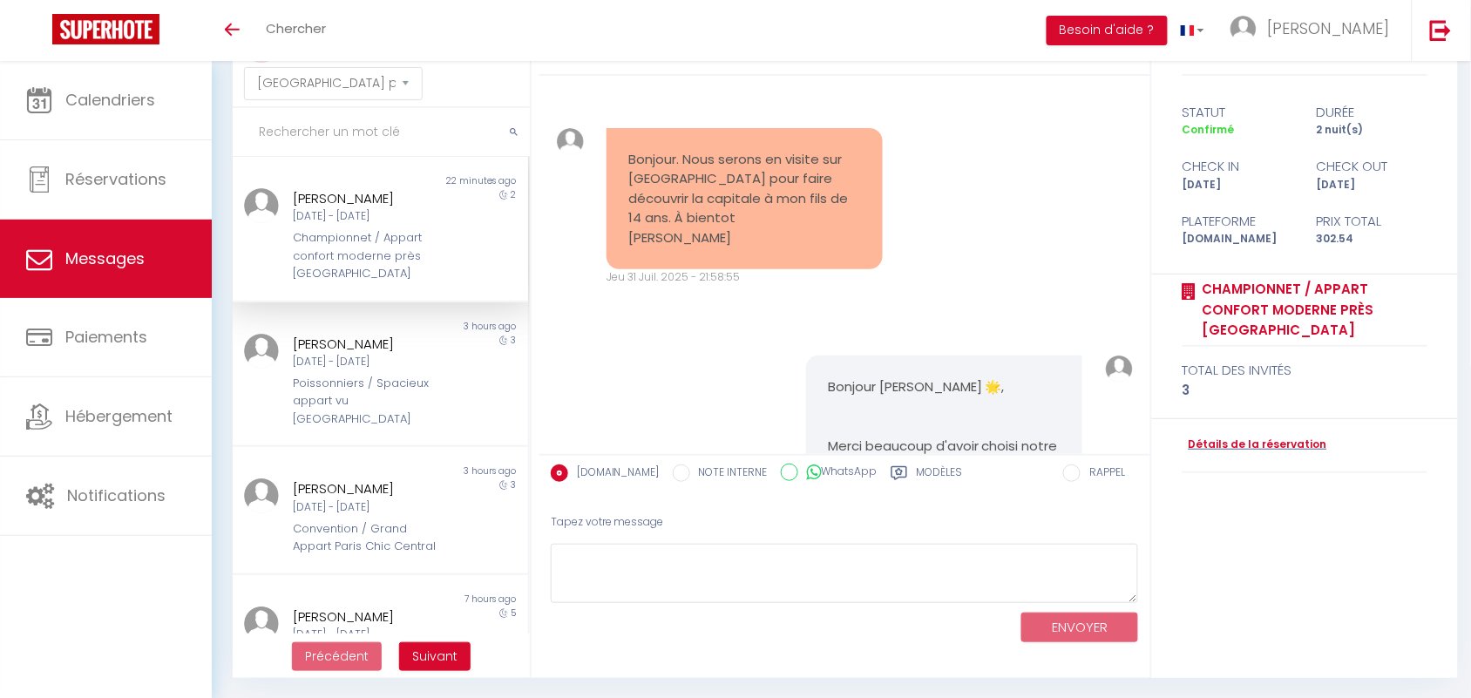
scroll to position [5493, 0]
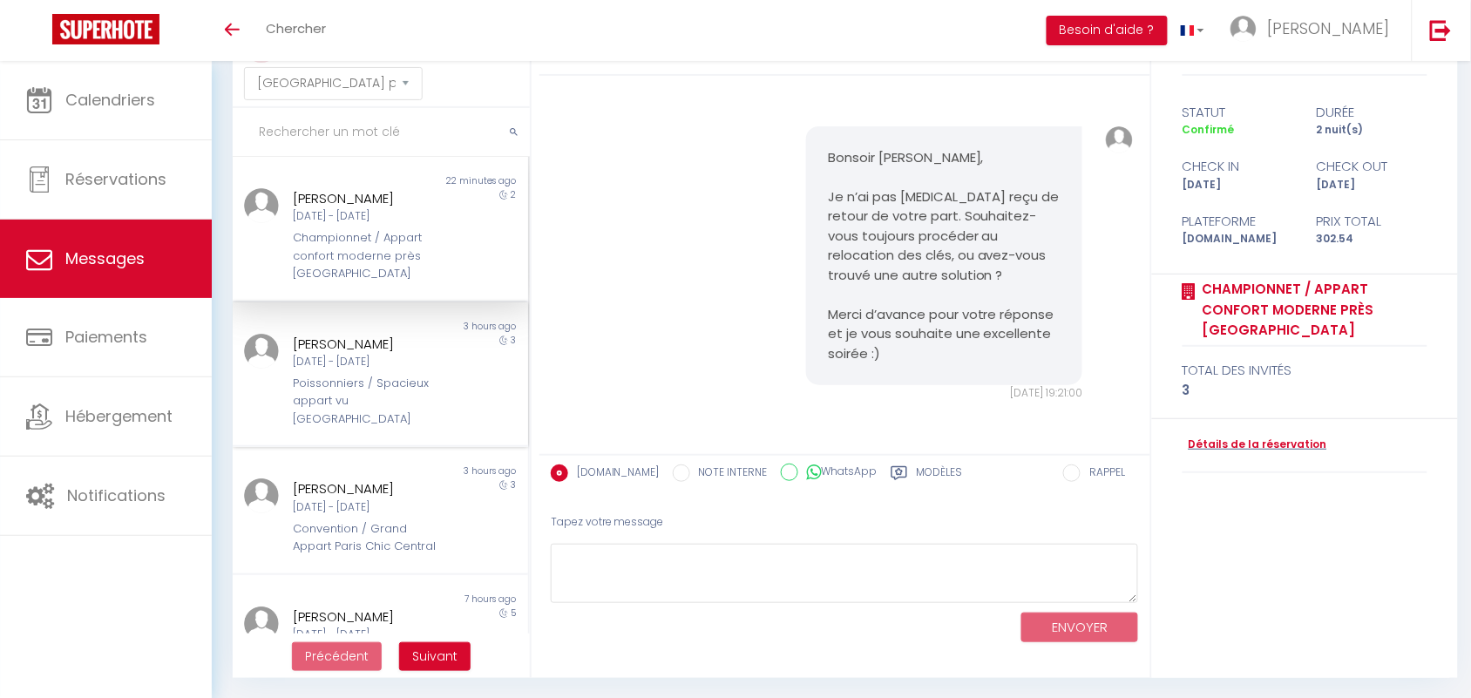
click at [349, 345] on div "[PERSON_NAME]" at bounding box center [368, 344] width 149 height 21
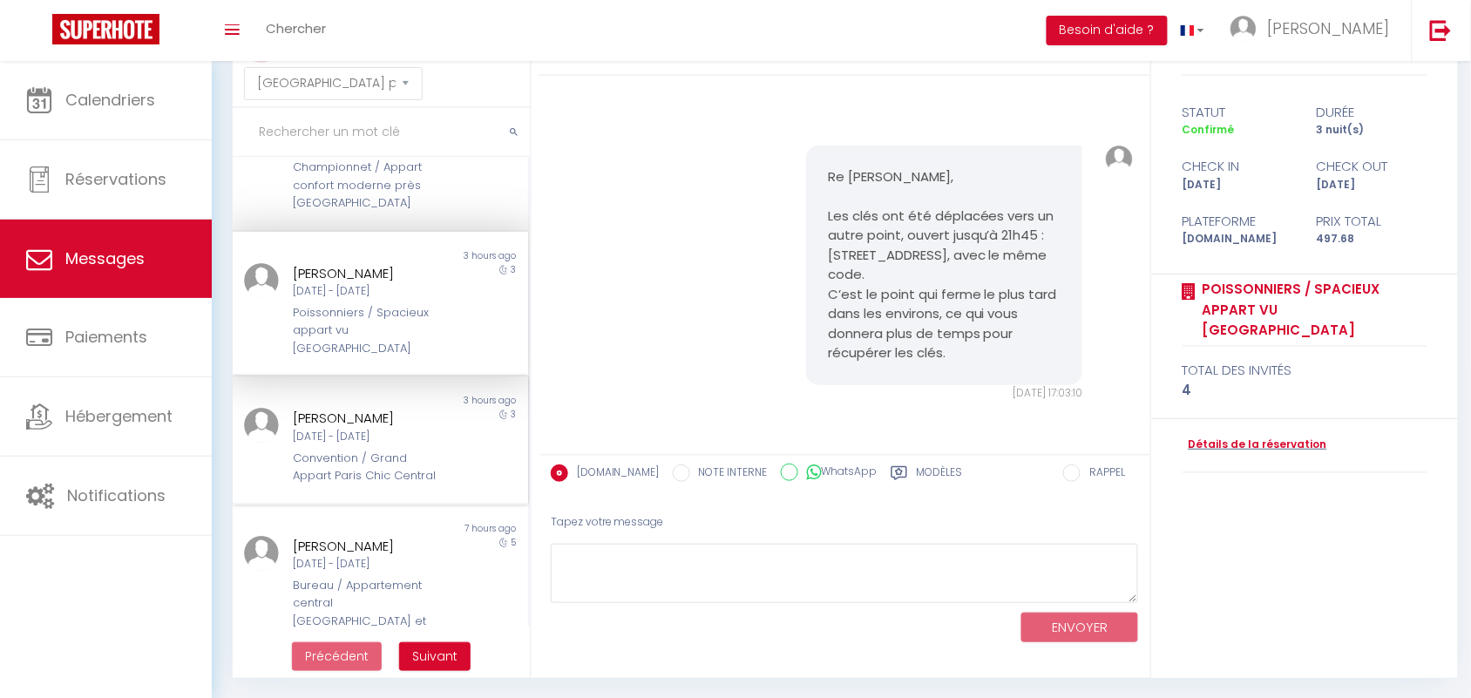
scroll to position [109, 0]
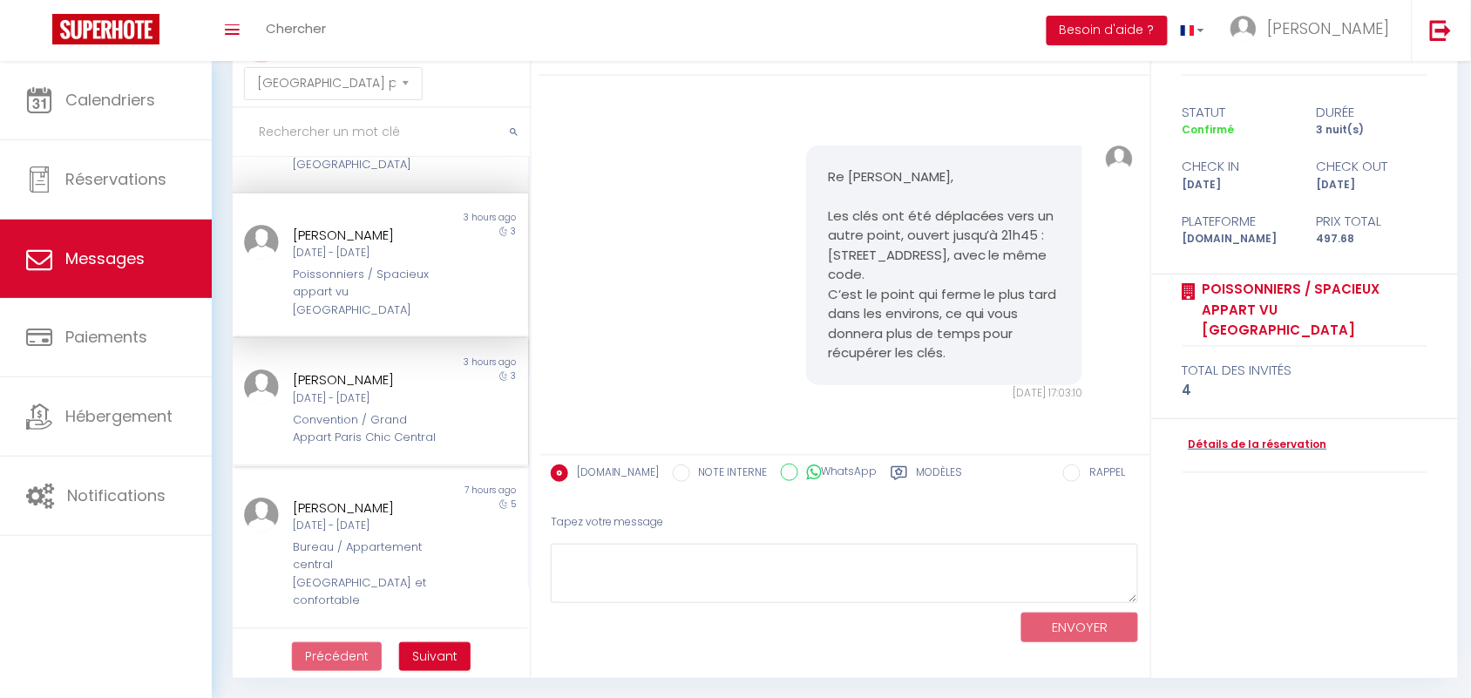
click at [325, 391] on div "[DATE] - [DATE]" at bounding box center [368, 399] width 149 height 17
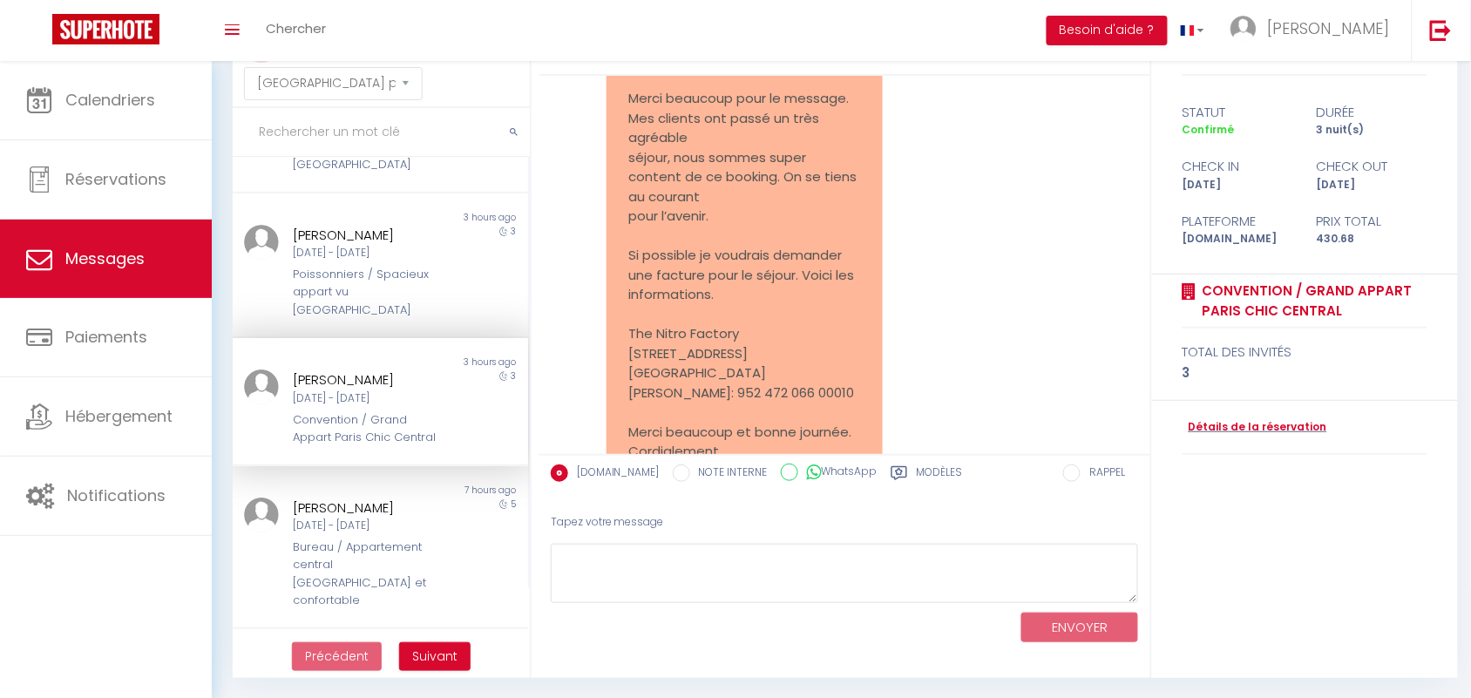
scroll to position [16462, 0]
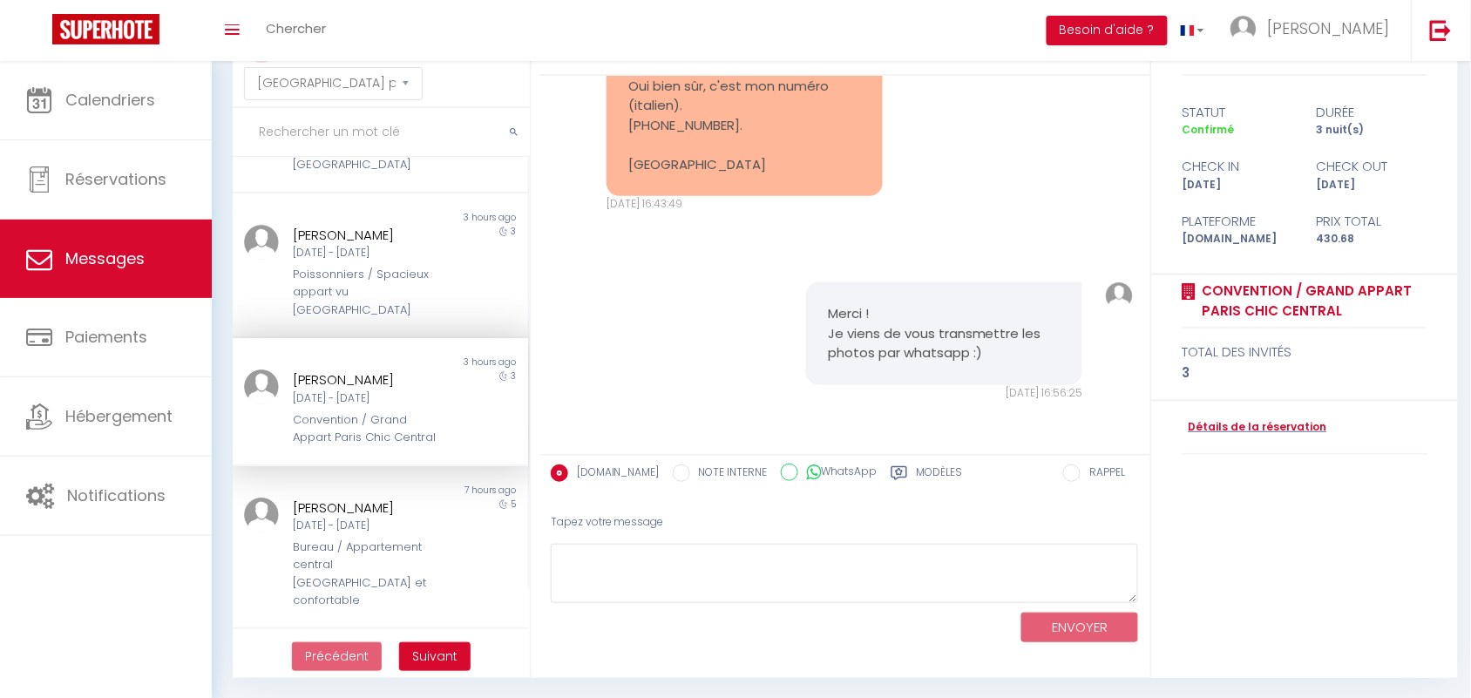
click at [902, 183] on div "Re: Vous avez un message de l'établissement Grand Appart Paris Chic Central Oui…" at bounding box center [845, 95] width 599 height 306
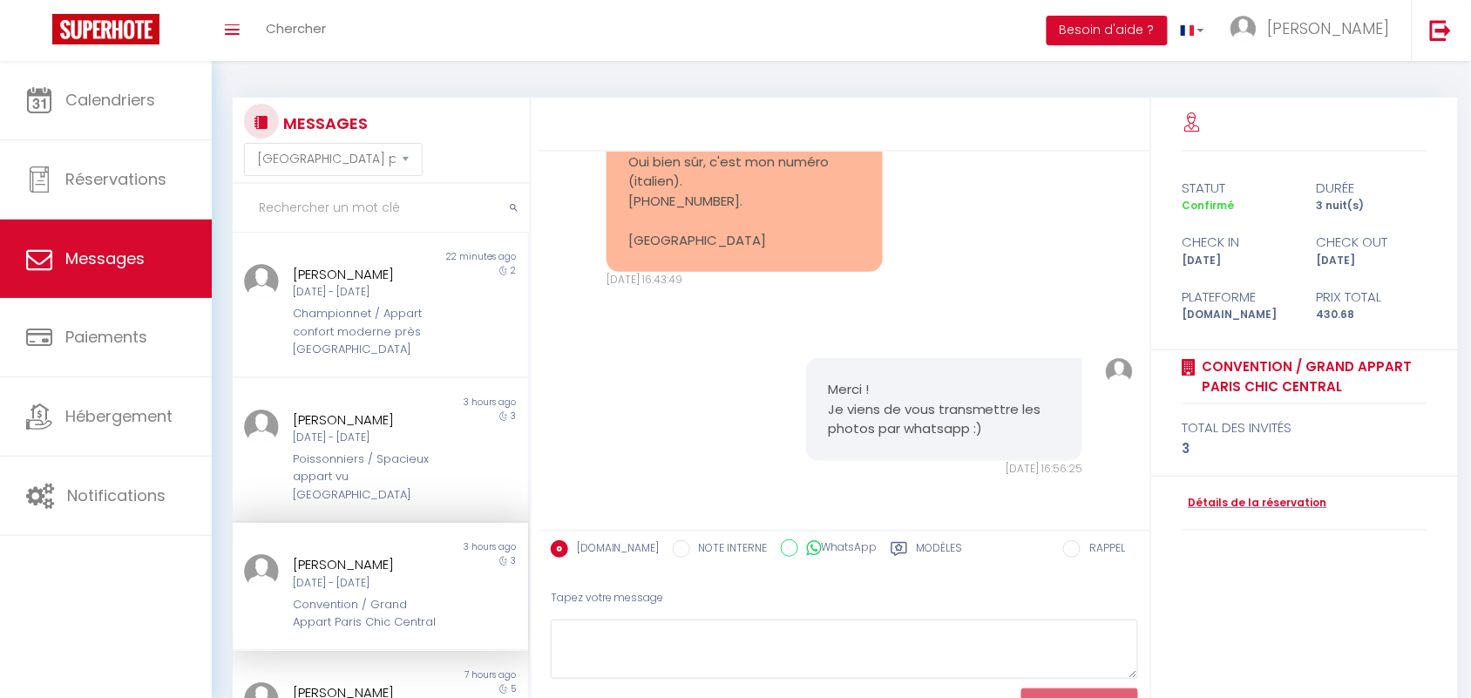
scroll to position [0, 0]
click at [577, 293] on div "Re: Vous avez un message de l'établissement Grand Appart Paris Chic Central Oui…" at bounding box center [845, 171] width 599 height 306
click at [924, 207] on div "Re: Vous avez un message de l'établissement Grand Appart Paris Chic Central Oui…" at bounding box center [845, 171] width 599 height 306
click at [721, 331] on div "Merci ! Je viens de vous transmettre les photos par whatsapp :) Mer 10 Sep. 202…" at bounding box center [845, 418] width 599 height 188
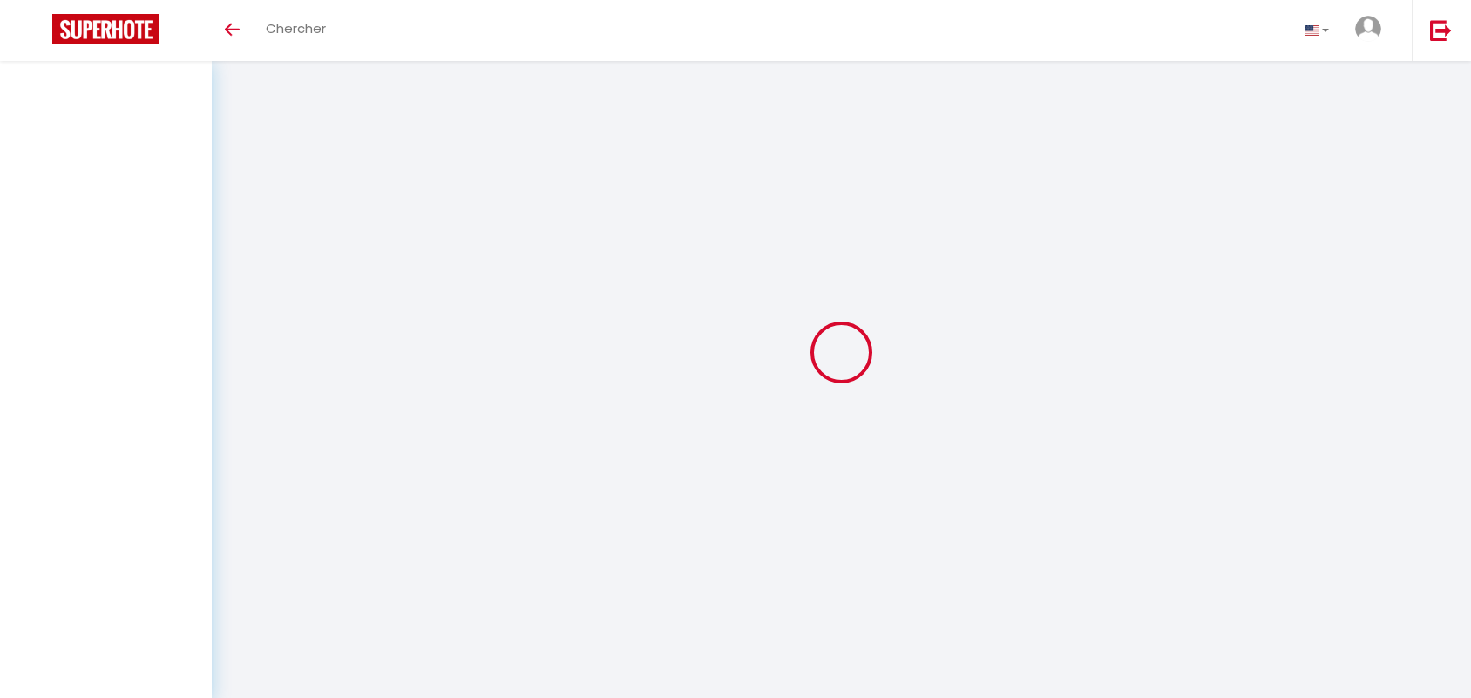
select select "message"
